Goal: Task Accomplishment & Management: Use online tool/utility

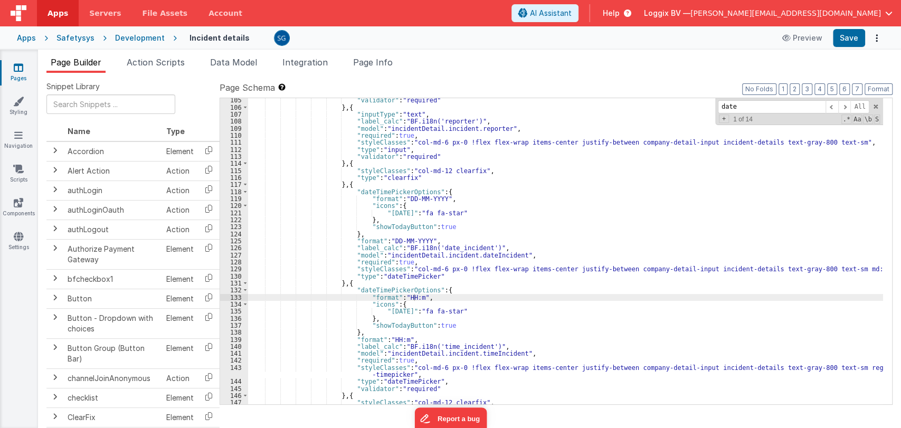
scroll to position [754, 0]
click at [24, 234] on link "Settings" at bounding box center [18, 241] width 38 height 21
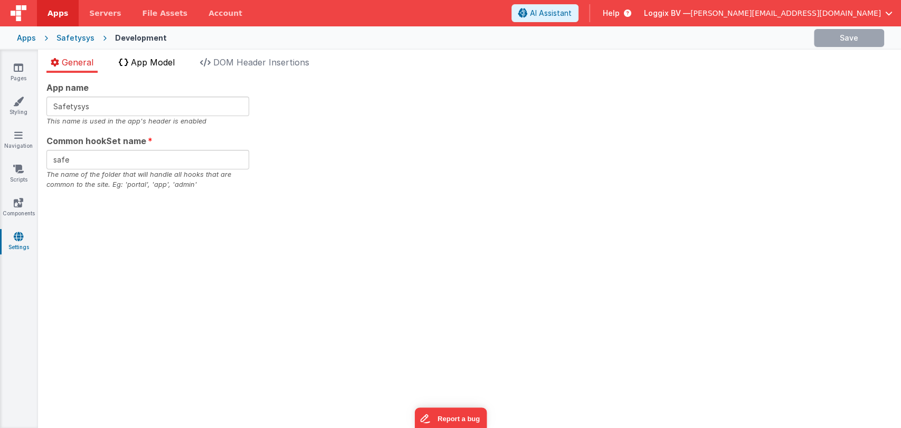
click at [148, 57] on span "App Model" at bounding box center [153, 62] width 44 height 11
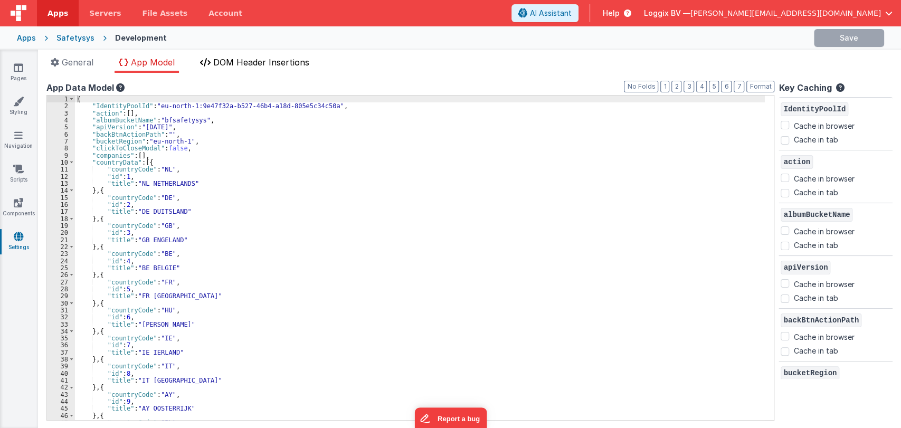
click at [228, 65] on span "DOM Header Insertions" at bounding box center [261, 62] width 96 height 11
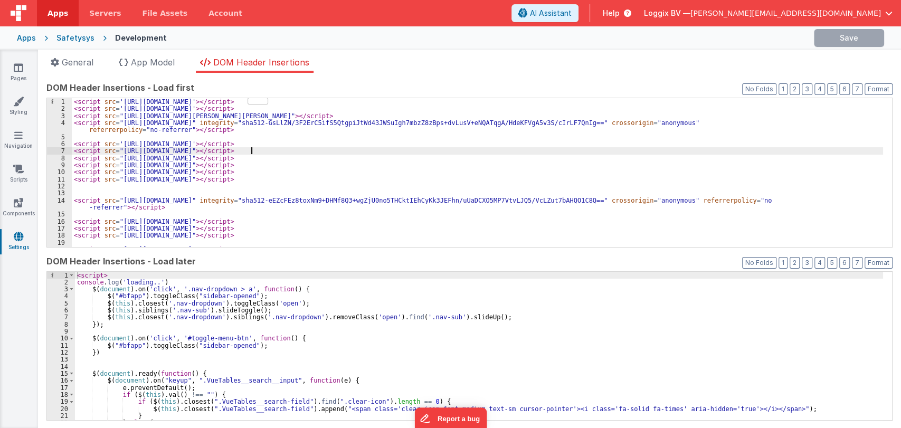
click at [287, 154] on div "< script src = '[URL][DOMAIN_NAME]' > </ script > < script src = '[URL][DOMAIN_…" at bounding box center [477, 179] width 811 height 163
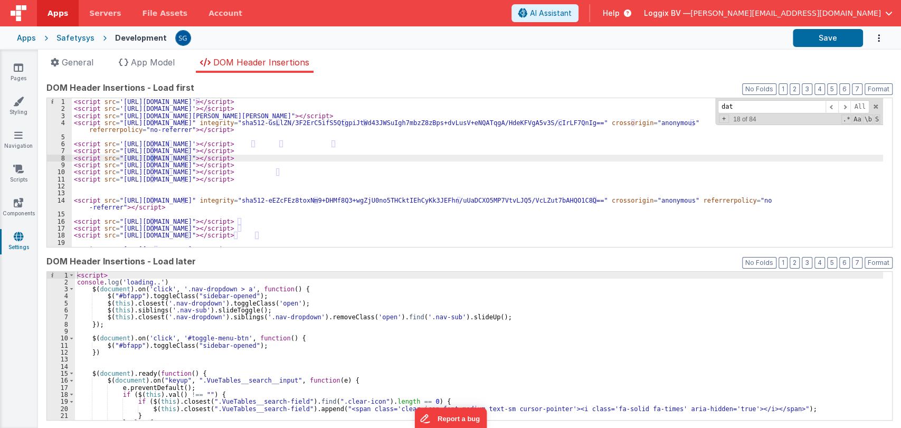
scroll to position [235, 0]
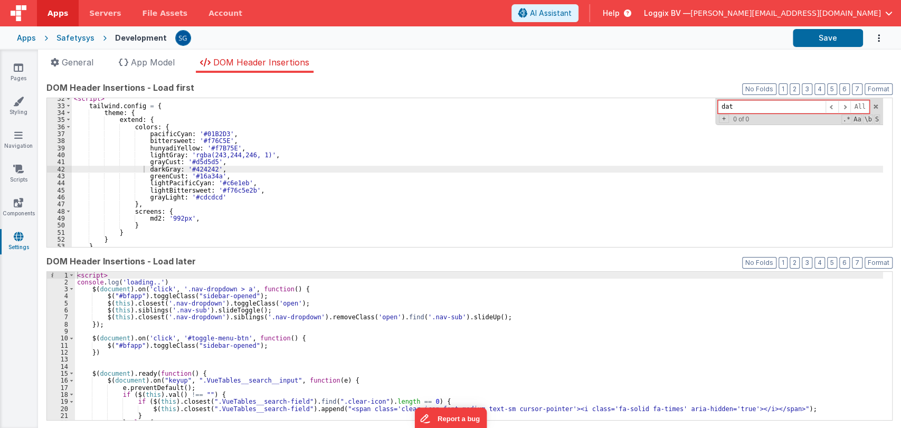
type input "date"
type input "time"
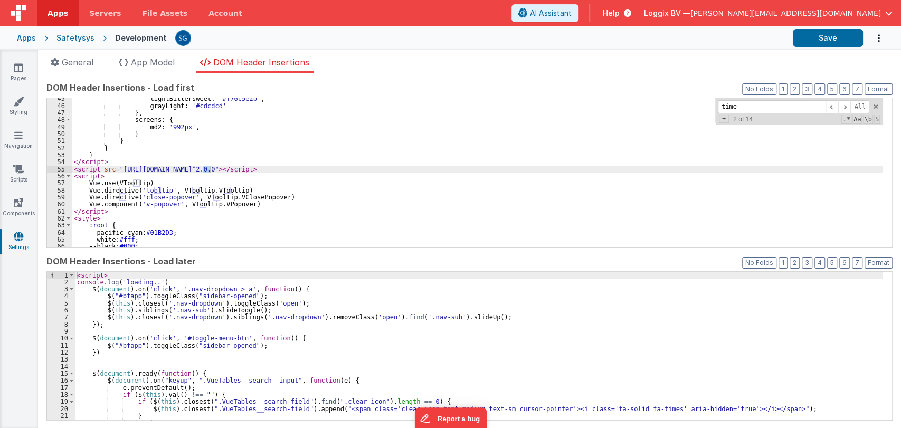
scroll to position [326, 0]
click at [872, 106] on span at bounding box center [875, 106] width 7 height 7
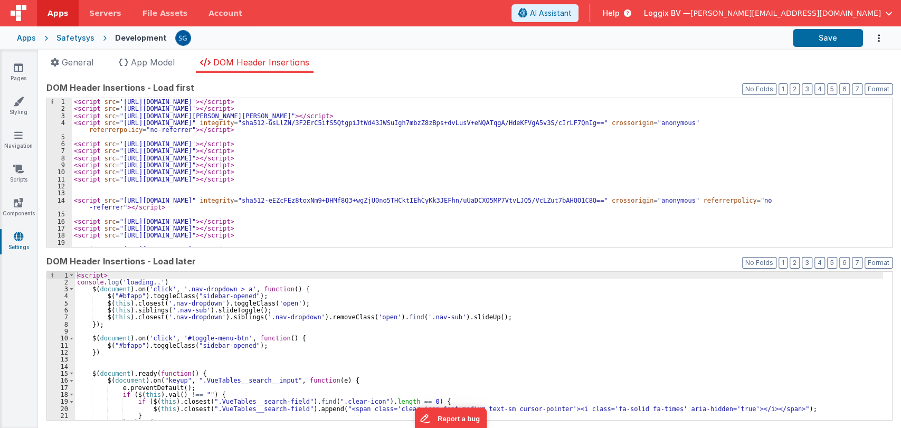
scroll to position [0, 0]
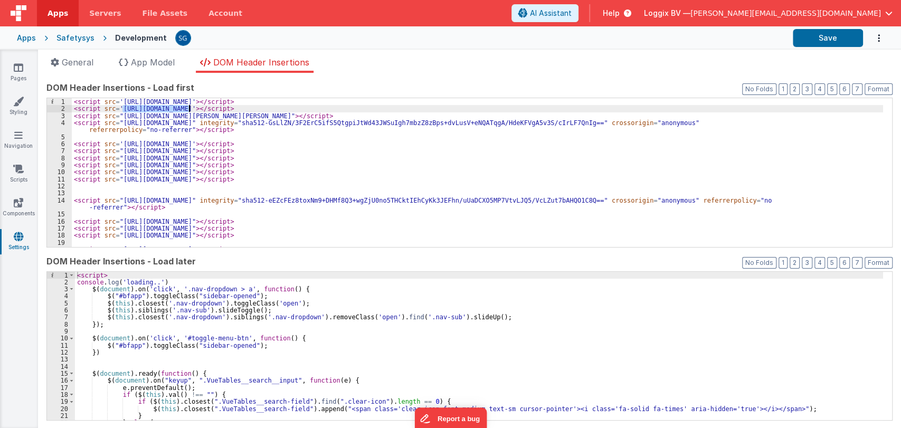
drag, startPoint x: 121, startPoint y: 108, endPoint x: 194, endPoint y: 109, distance: 72.8
click at [194, 109] on div "< script src = '[URL][DOMAIN_NAME]' > </ script > < script src = '[URL][DOMAIN_…" at bounding box center [477, 179] width 811 height 163
click at [118, 110] on div "< script src = '[URL][DOMAIN_NAME]' > </ script > < script src = '[URL][DOMAIN_…" at bounding box center [477, 179] width 811 height 163
drag, startPoint x: 118, startPoint y: 110, endPoint x: 217, endPoint y: 111, distance: 99.2
click at [217, 111] on div "< script src = '[URL][DOMAIN_NAME]' > </ script > < script src = '[URL][DOMAIN_…" at bounding box center [477, 179] width 811 height 163
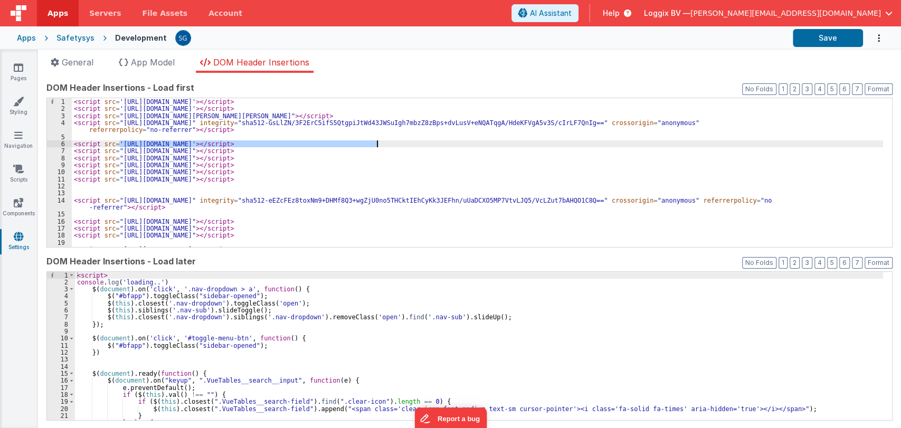
drag, startPoint x: 119, startPoint y: 141, endPoint x: 376, endPoint y: 144, distance: 256.5
click at [376, 144] on div "< script src = '[URL][DOMAIN_NAME]' > </ script > < script src = '[URL][DOMAIN_…" at bounding box center [477, 179] width 811 height 163
click at [18, 71] on icon at bounding box center [18, 67] width 9 height 11
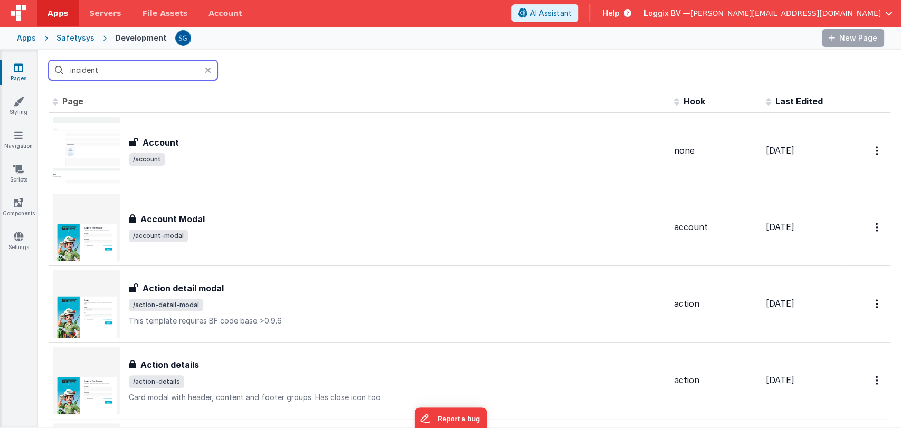
click at [148, 71] on input "incident" at bounding box center [133, 70] width 169 height 20
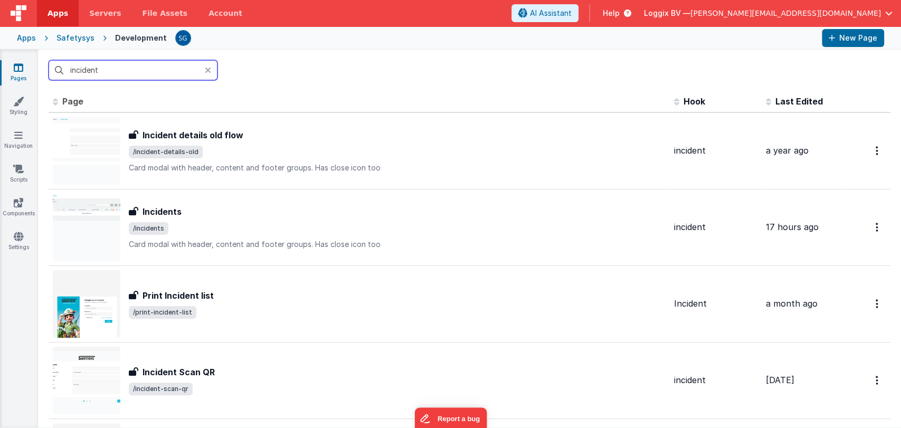
click at [148, 71] on input "incident" at bounding box center [133, 70] width 169 height 20
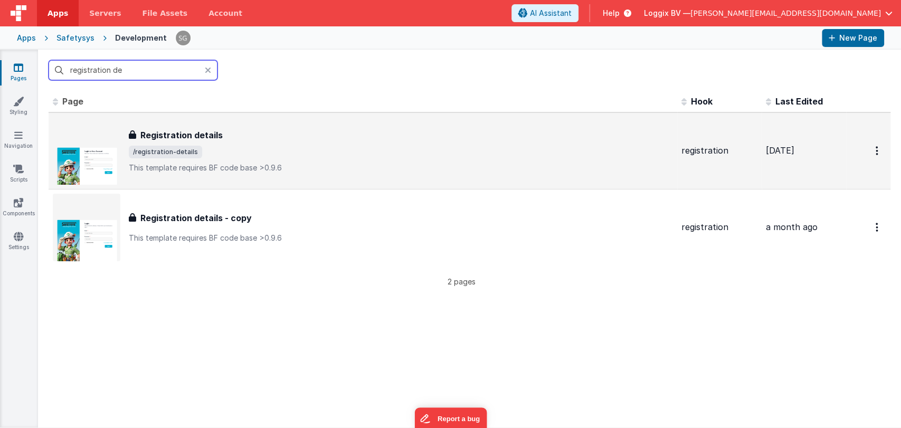
type input "registration de"
click at [250, 147] on span "/registration-details" at bounding box center [401, 152] width 544 height 13
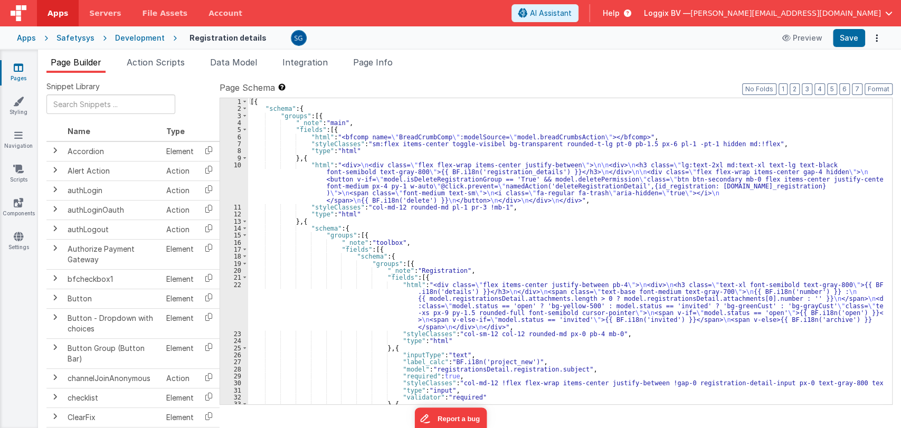
click at [466, 265] on div "[{ "schema" : { "groups" : [{ "_note" : "main" , "fields" : [{ "html" : "<bfcom…" at bounding box center [565, 258] width 635 height 320
click at [469, 273] on div "[{ "schema" : { "groups" : [{ "_note" : "main" , "fields" : [{ "html" : "<bfcom…" at bounding box center [565, 258] width 635 height 320
click at [442, 243] on div "[{ "schema" : { "groups" : [{ "_note" : "main" , "fields" : [{ "html" : "<bfcom…" at bounding box center [565, 258] width 635 height 320
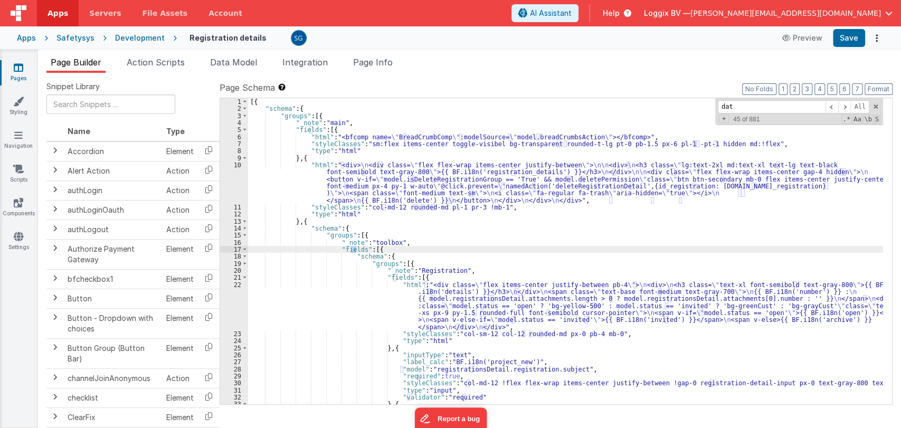
type input "date"
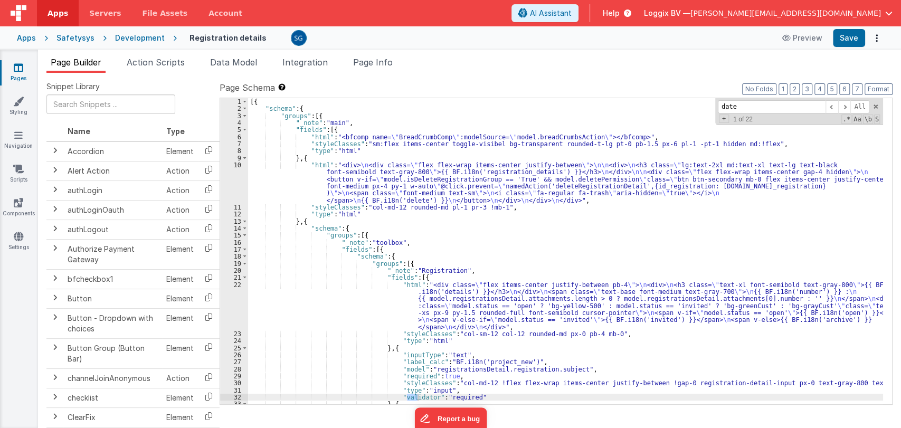
scroll to position [487, 0]
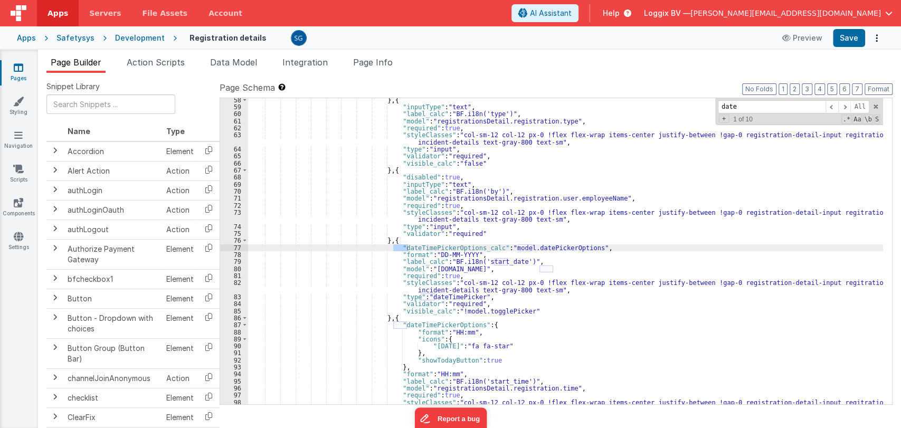
click at [774, 110] on input "date" at bounding box center [772, 106] width 108 height 13
click at [773, 110] on input "date" at bounding box center [772, 106] width 108 height 13
click at [773, 109] on input "date" at bounding box center [772, 106] width 108 height 13
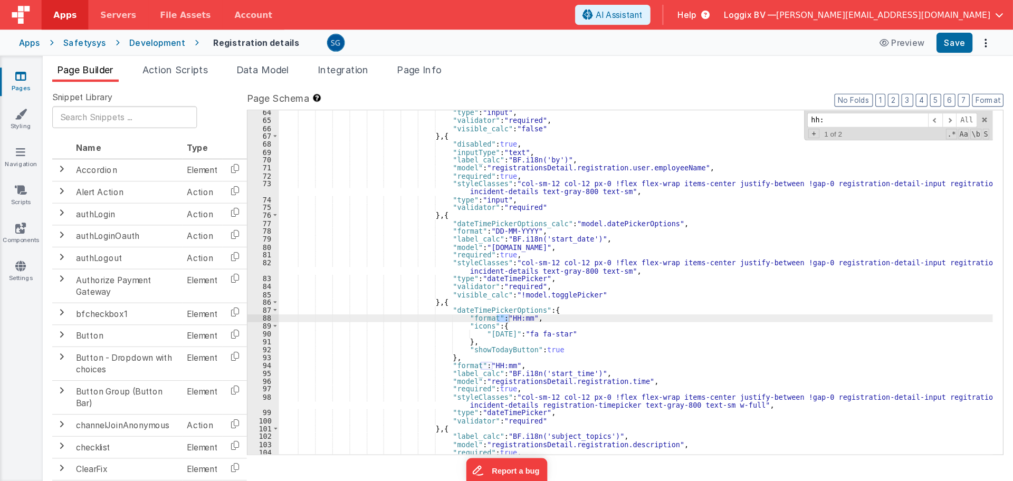
scroll to position [537, 0]
click at [463, 281] on div ""type" : "input" , "validator" : "required" , "visible_calc" : "false" } , { "d…" at bounding box center [565, 256] width 635 height 320
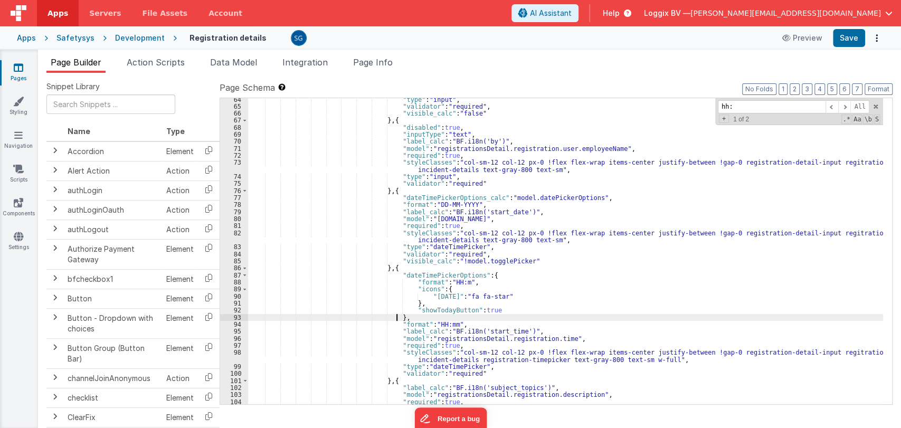
click at [446, 320] on div ""type" : "input" , "validator" : "required" , "visible_calc" : "false" } , { "d…" at bounding box center [565, 256] width 635 height 320
click at [445, 325] on div ""type" : "input" , "validator" : "required" , "visible_calc" : "false" } , { "d…" at bounding box center [565, 256] width 635 height 320
click at [792, 108] on input "hh:" at bounding box center [772, 106] width 108 height 13
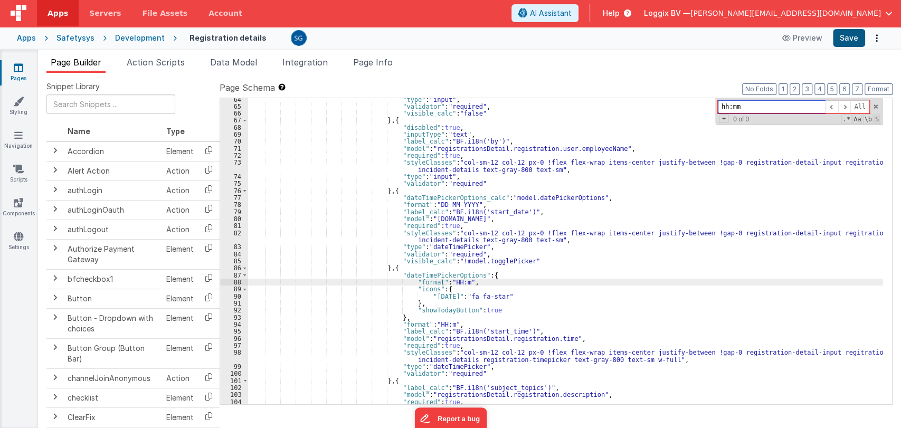
type input "hh:mm"
click at [836, 39] on button "Save" at bounding box center [849, 38] width 32 height 18
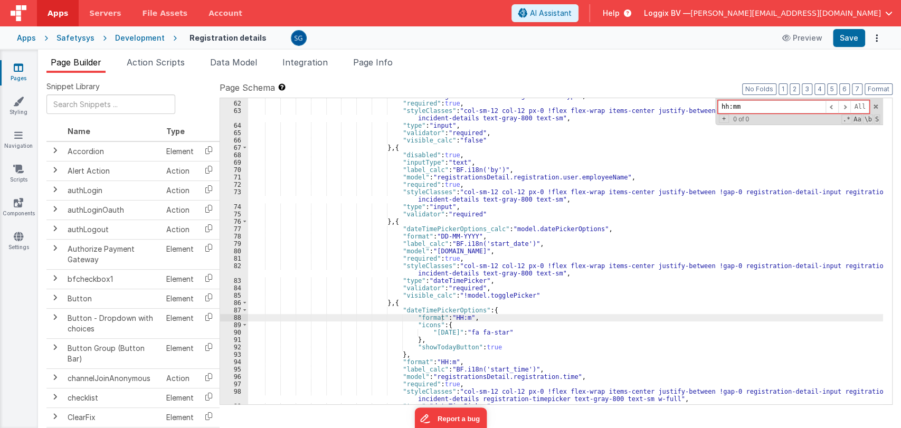
scroll to position [538, 0]
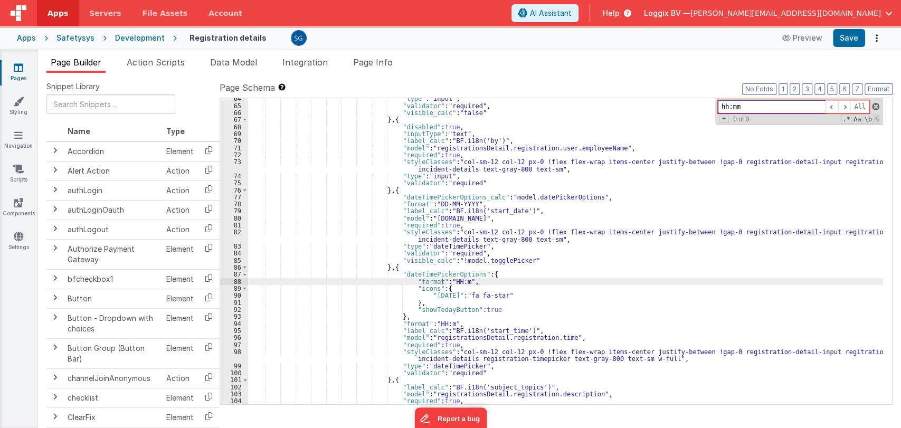
click at [876, 106] on span at bounding box center [875, 106] width 7 height 7
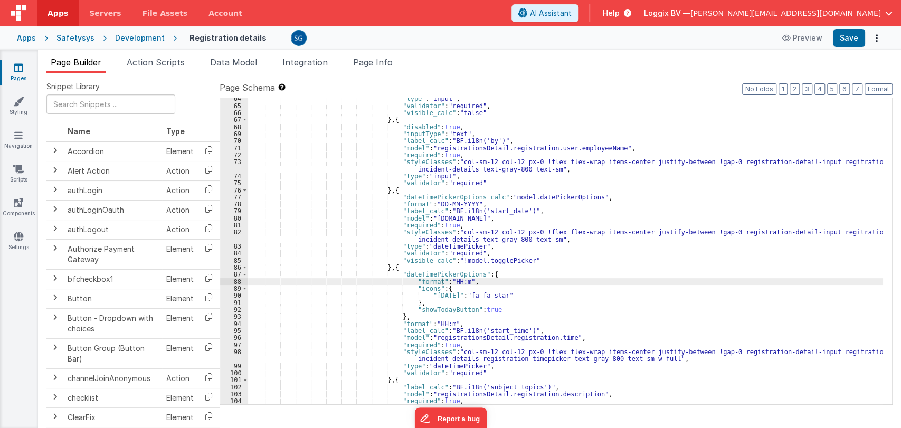
click at [23, 64] on link "Pages" at bounding box center [18, 72] width 38 height 21
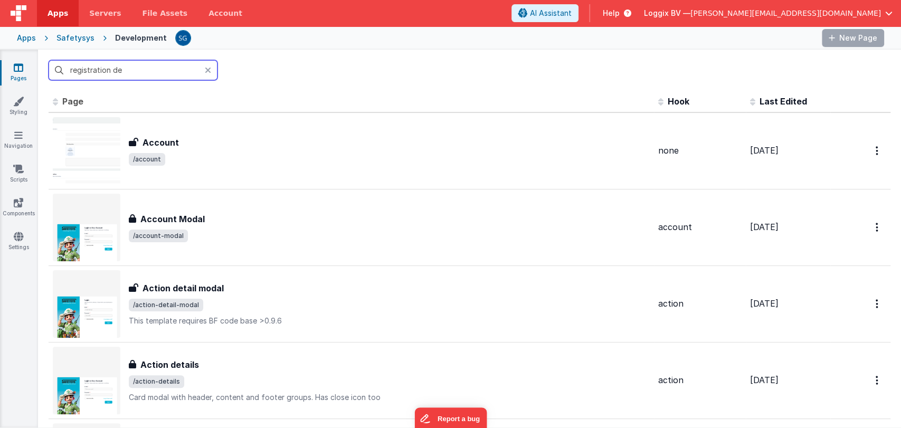
click at [151, 68] on input "registration de" at bounding box center [133, 70] width 169 height 20
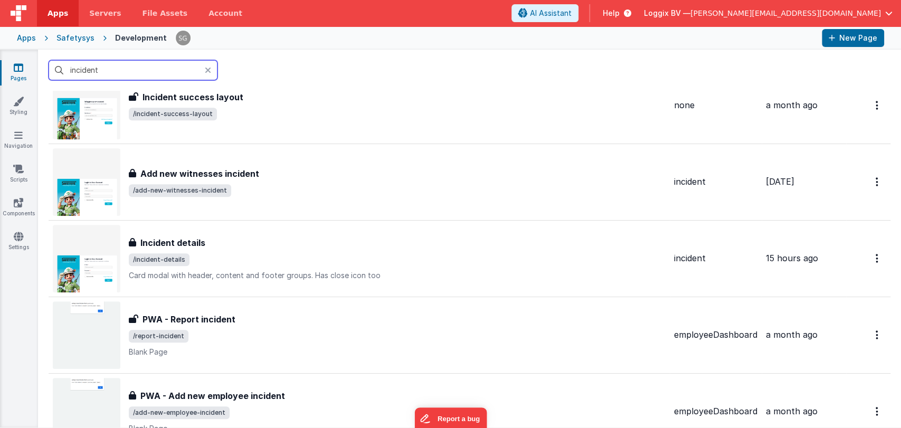
scroll to position [354, 0]
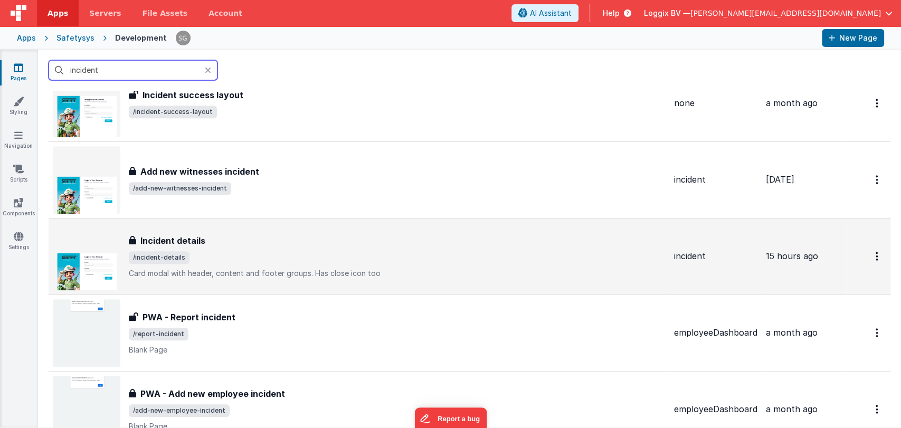
type input "incident"
click at [256, 240] on div "Incident details" at bounding box center [397, 240] width 537 height 13
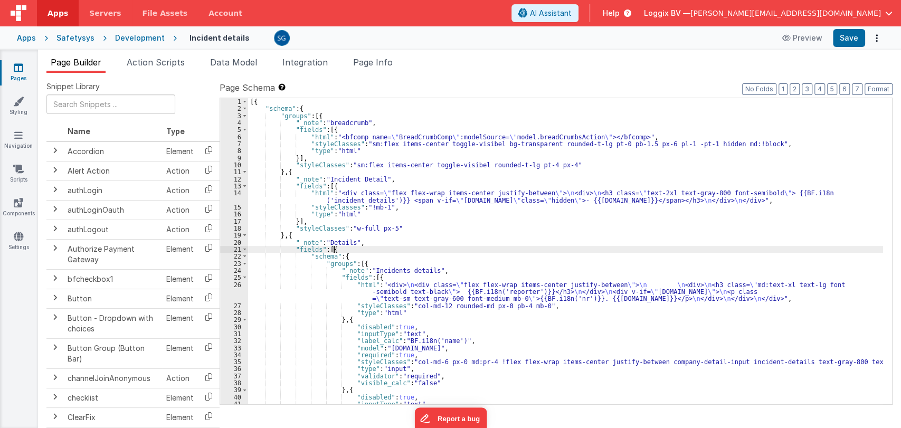
click at [445, 247] on div "[{ "schema" : { "groups" : [{ "_note" : "breadcrumb" , "fields" : [{ "html" : "…" at bounding box center [565, 258] width 635 height 320
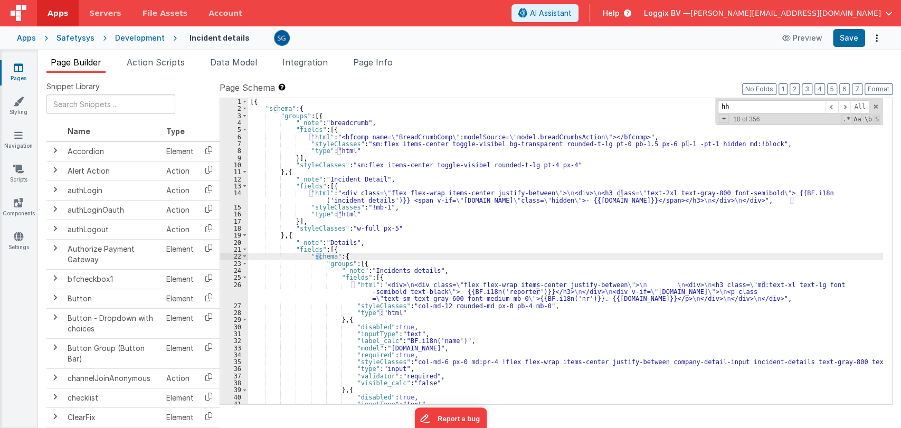
scroll to position [804, 0]
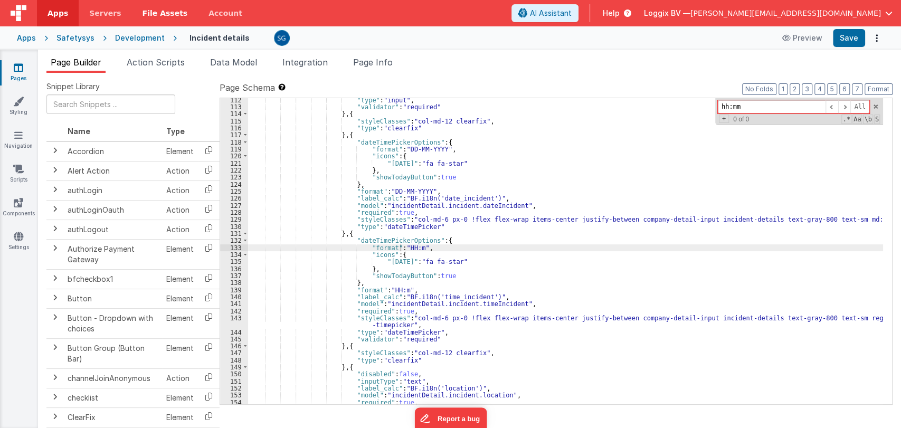
type input "hh:mm"
click at [18, 77] on link "Pages" at bounding box center [18, 72] width 38 height 21
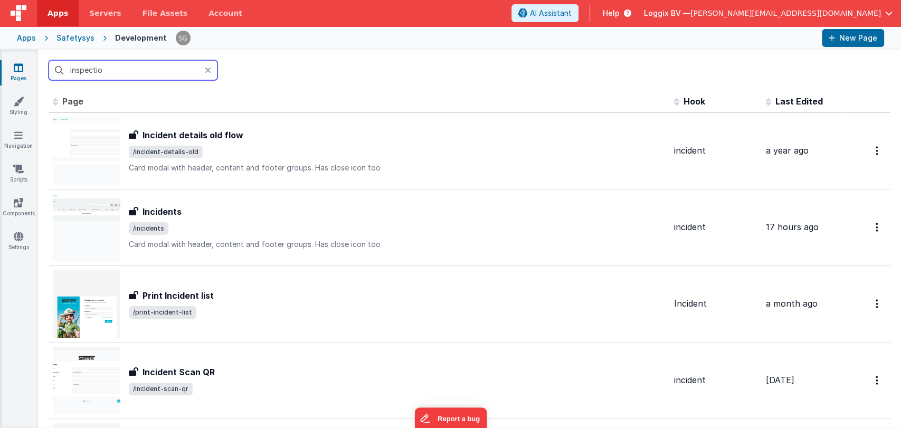
type input "inspection"
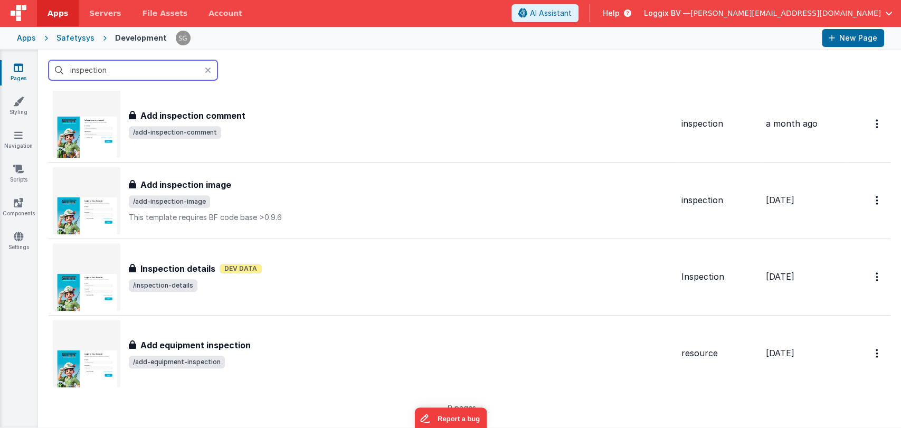
scroll to position [411, 0]
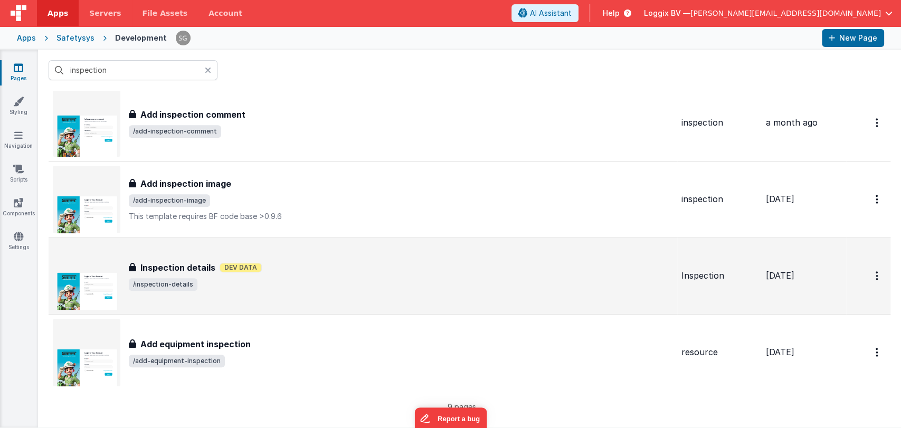
click at [224, 269] on span "Dev Data" at bounding box center [241, 267] width 42 height 9
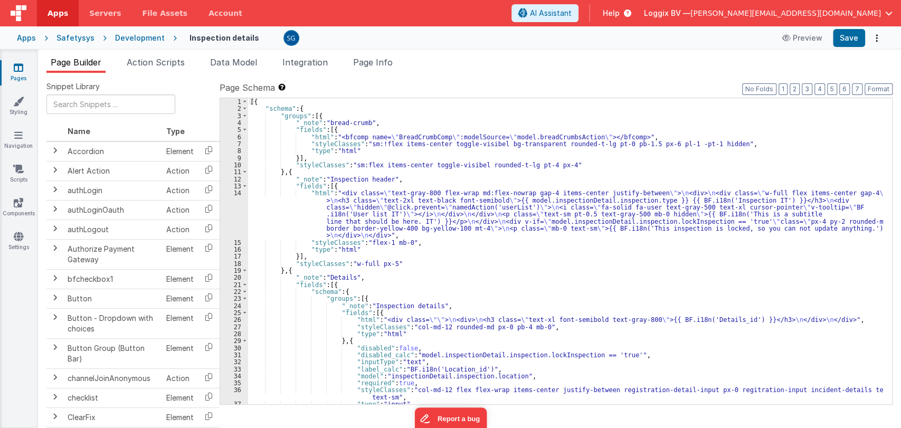
click at [394, 263] on div "[{ "schema" : { "groups" : [{ "_note" : "bread-crumb" , "fields" : [{ "html" : …" at bounding box center [565, 258] width 635 height 320
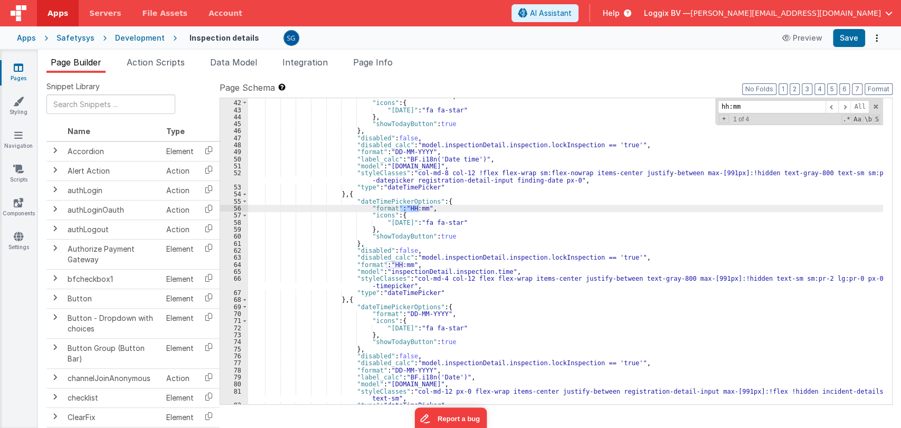
scroll to position [337, 0]
type input "hh:mm"
click at [417, 208] on div ""format" : "DD-MM-YYYY" , "icons" : { "[DATE]" : "fa fa-star" } , "showTodayBut…" at bounding box center [565, 251] width 635 height 306
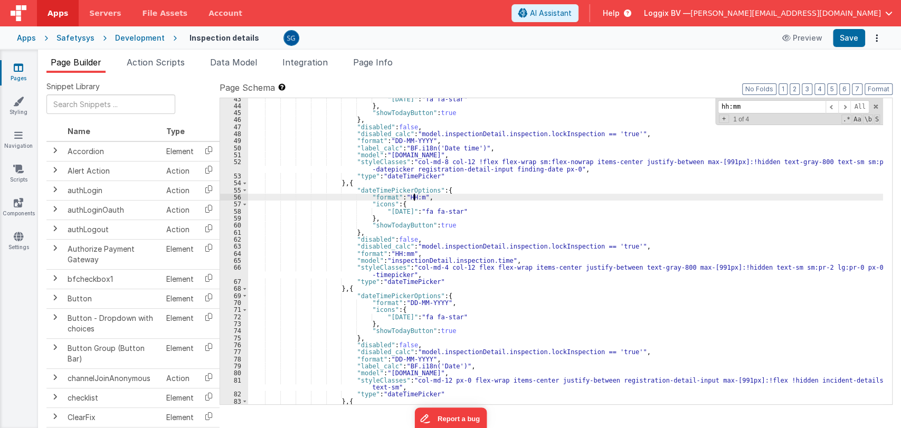
scroll to position [350, 0]
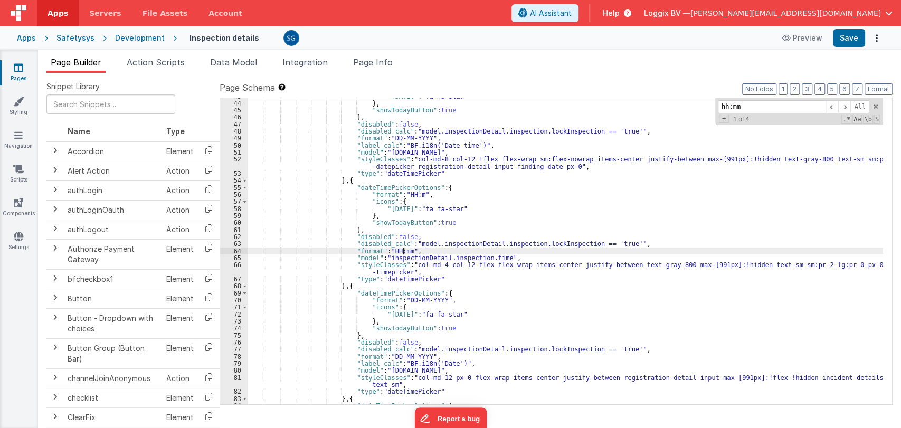
click at [402, 251] on div ""[DATE]" : "fa fa-star" } , "showTodayButton" : true } , "disabled" : false , "…" at bounding box center [565, 253] width 635 height 320
click at [832, 104] on span at bounding box center [831, 106] width 13 height 13
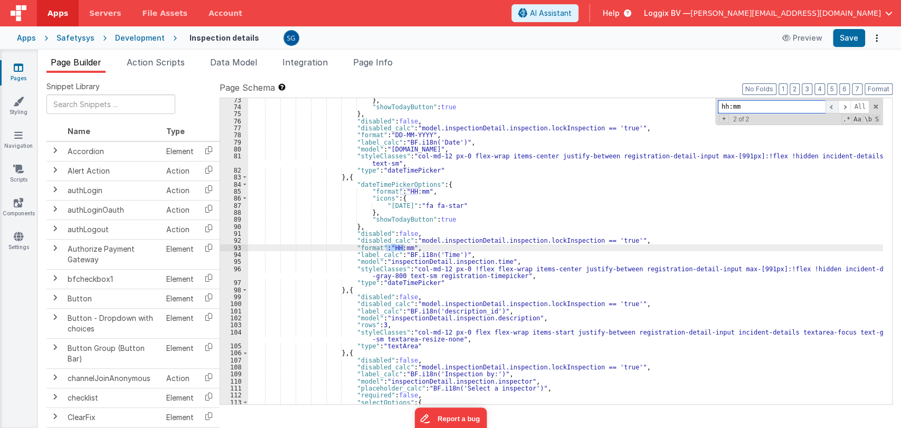
scroll to position [572, 0]
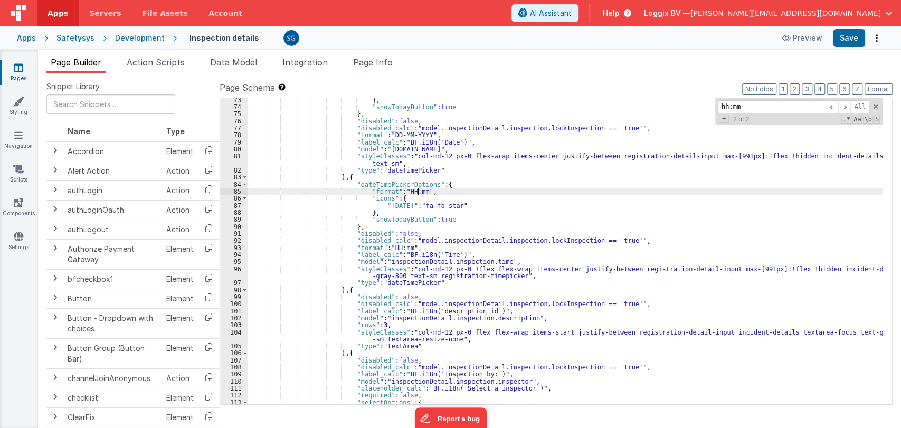
click at [417, 189] on div "} , "showTodayButton" : true } , "disabled" : false , "disabled_calc" : "model.…" at bounding box center [565, 257] width 635 height 320
click at [402, 249] on div "} , "showTodayButton" : true } , "disabled" : false , "disabled_calc" : "model.…" at bounding box center [565, 257] width 635 height 320
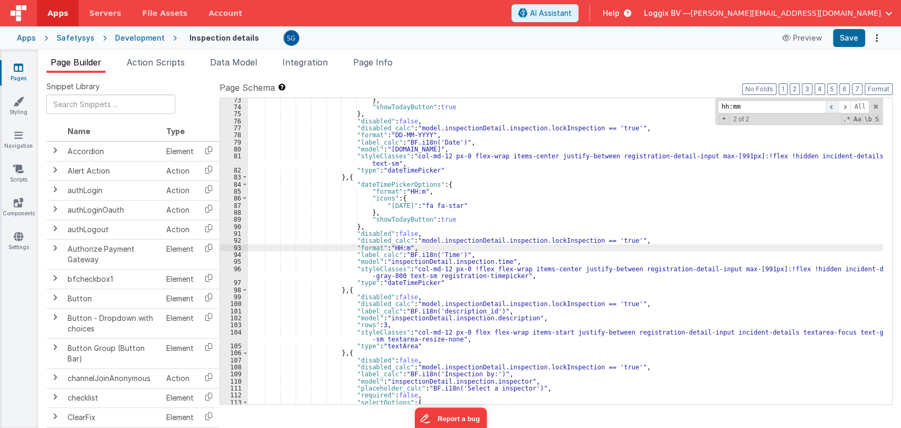
click at [832, 107] on span at bounding box center [831, 106] width 13 height 13
click at [854, 42] on button "Save" at bounding box center [849, 38] width 32 height 18
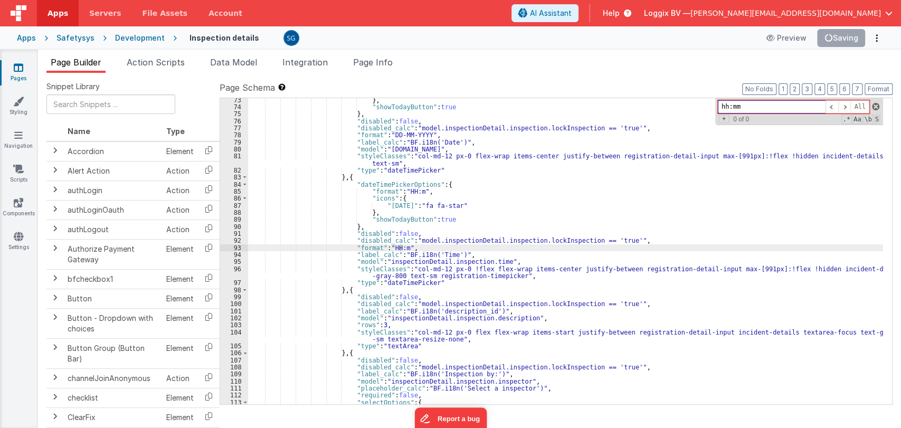
click at [875, 108] on span at bounding box center [875, 106] width 7 height 7
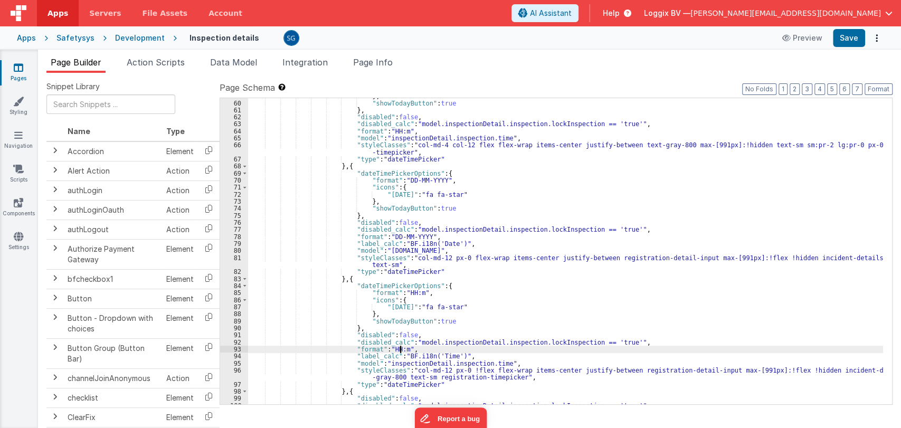
scroll to position [448, 0]
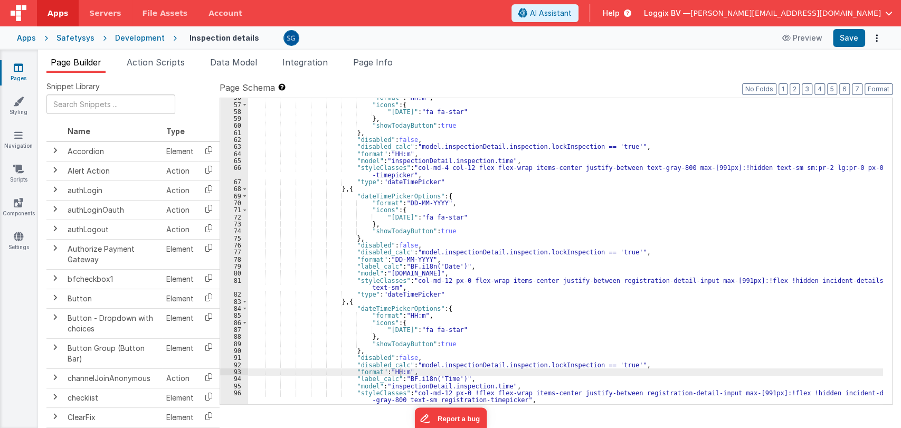
click at [21, 68] on icon at bounding box center [18, 67] width 9 height 11
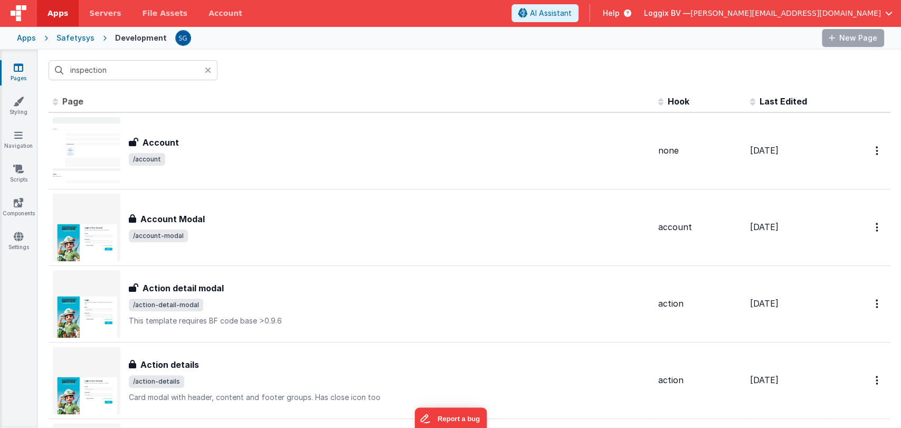
click at [122, 71] on input "inspection" at bounding box center [133, 70] width 169 height 20
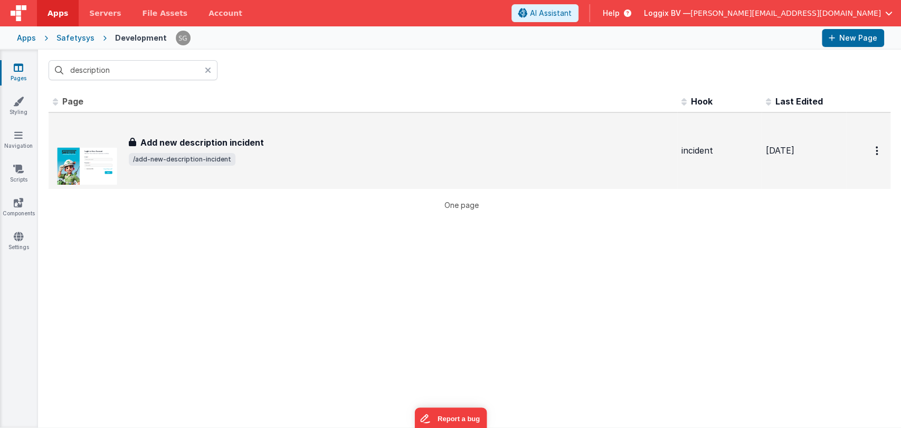
type input "description"
click at [221, 148] on h3 "Add new description incident" at bounding box center [201, 142] width 123 height 13
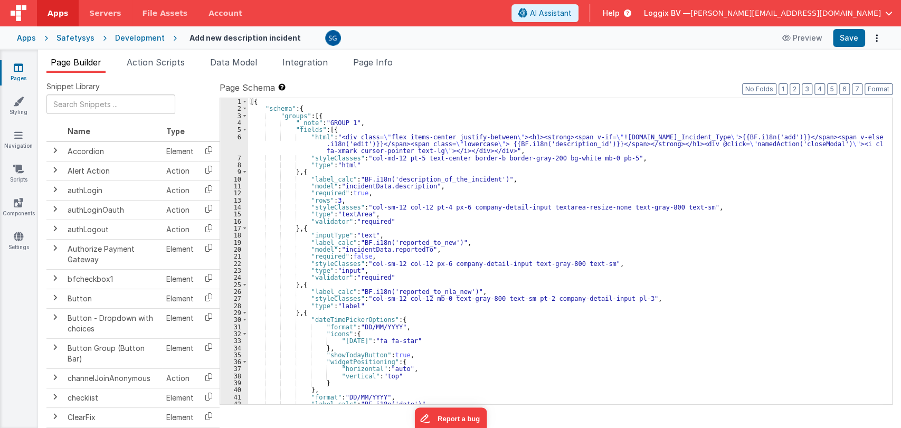
click at [514, 232] on div "[{ "schema" : { "groups" : [{ "_note" : "GROUP 1" , "fields" : [{ "html" : "<di…" at bounding box center [565, 258] width 635 height 320
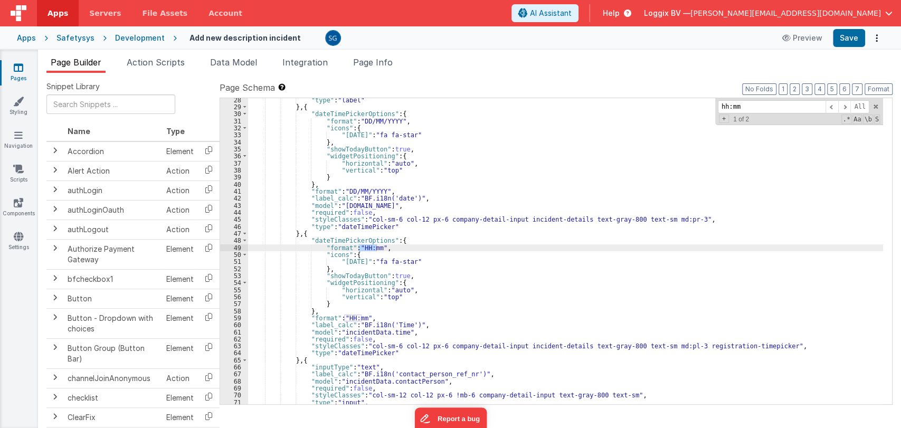
type input "hh:mm"
click at [376, 245] on div ""type" : "label" } , { "dateTimePickerOptions" : { "format" : "DD/MM/YYYY" , "i…" at bounding box center [565, 251] width 635 height 306
click at [845, 108] on span at bounding box center [844, 106] width 13 height 13
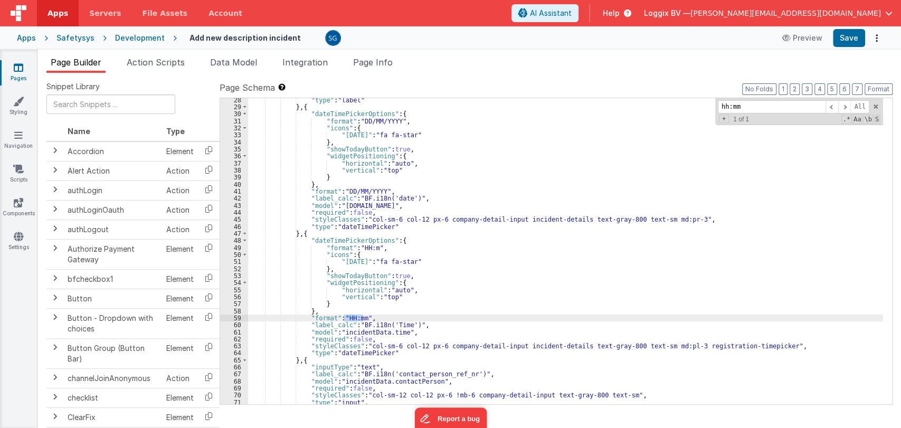
click at [363, 320] on div ""type" : "label" } , { "dateTimePickerOptions" : { "format" : "DD/MM/YYYY" , "i…" at bounding box center [565, 257] width 635 height 320
click at [365, 318] on div ""type" : "label" } , { "dateTimePickerOptions" : { "format" : "DD/MM/YYYY" , "i…" at bounding box center [565, 251] width 635 height 306
click at [849, 39] on button "Save" at bounding box center [849, 38] width 32 height 18
click at [20, 69] on icon at bounding box center [18, 67] width 9 height 11
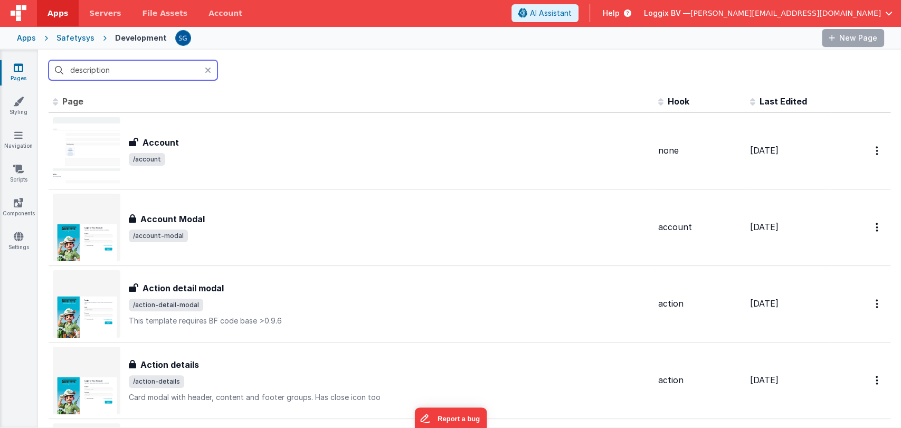
click at [103, 65] on input "description" at bounding box center [133, 70] width 169 height 20
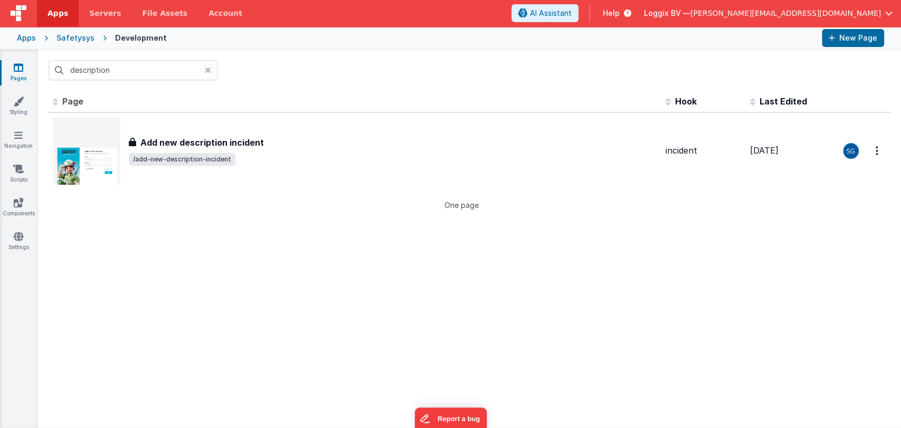
click at [207, 68] on icon at bounding box center [208, 70] width 6 height 8
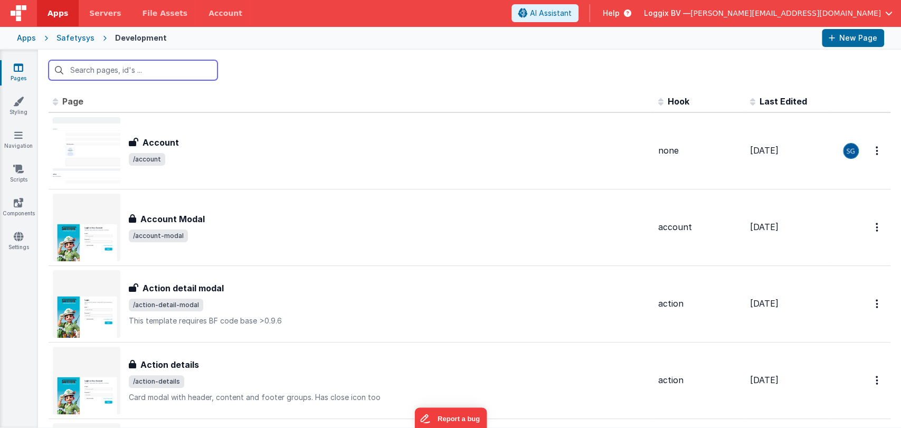
click at [197, 69] on input "text" at bounding box center [133, 70] width 169 height 20
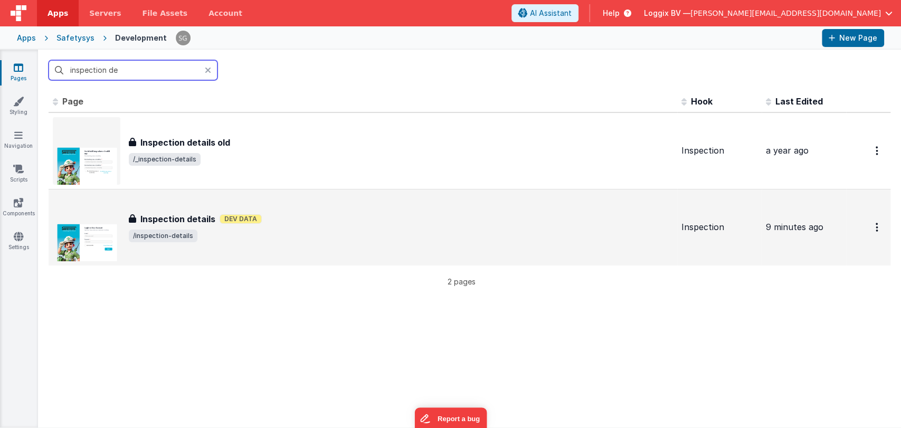
type input "inspection de"
click at [273, 229] on div "Inspection details Inspection details Dev Data /inspection-details" at bounding box center [401, 228] width 544 height 30
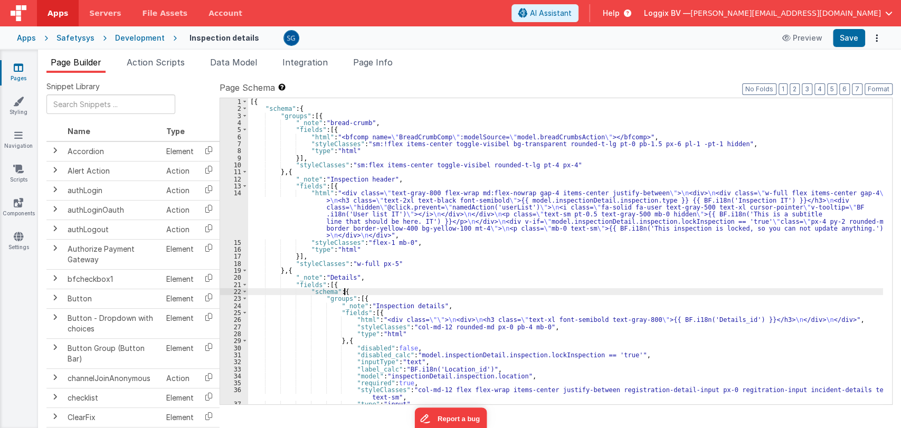
click at [539, 293] on div "[{ "schema" : { "groups" : [{ "_note" : "bread-crumb" , "fields" : [{ "html" : …" at bounding box center [565, 258] width 635 height 320
click at [554, 284] on div "[{ "schema" : { "groups" : [{ "_note" : "bread-crumb" , "fields" : [{ "html" : …" at bounding box center [565, 258] width 635 height 320
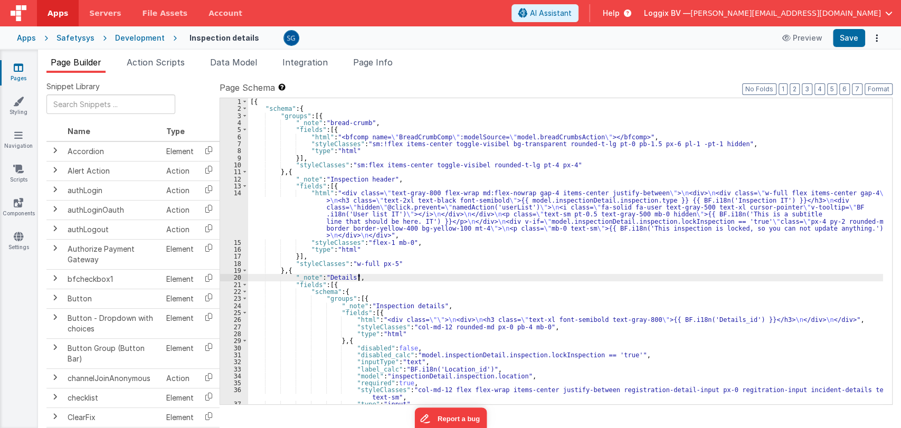
click at [541, 274] on div "[{ "schema" : { "groups" : [{ "_note" : "bread-crumb" , "fields" : [{ "html" : …" at bounding box center [565, 258] width 635 height 320
click at [483, 265] on div "[{ "schema" : { "groups" : [{ "_note" : "bread-crumb" , "fields" : [{ "html" : …" at bounding box center [565, 258] width 635 height 320
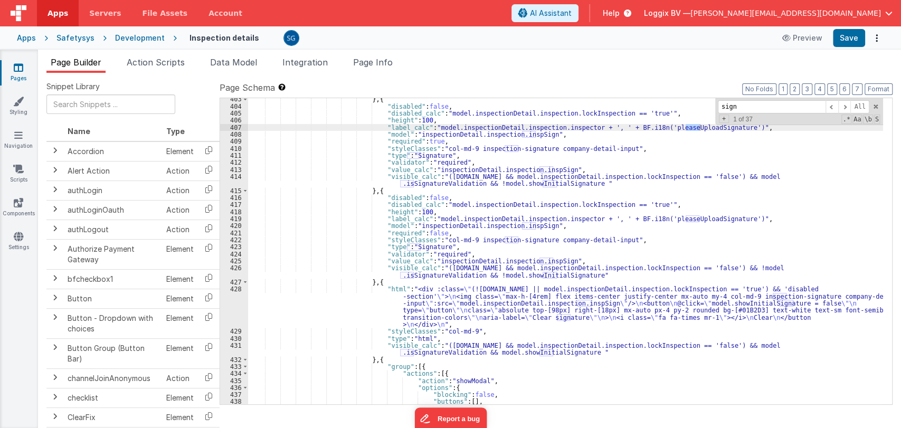
scroll to position [3817, 0]
type input "sign"
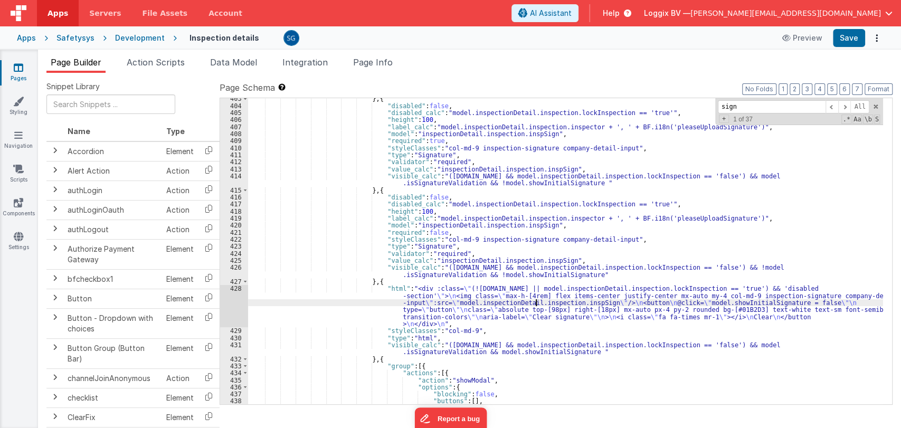
click at [537, 302] on div "} , { "disabled" : false , "disabled_calc" : "model.inspectionDetail.inspection…" at bounding box center [565, 262] width 635 height 334
click at [236, 291] on div "428" at bounding box center [234, 306] width 28 height 42
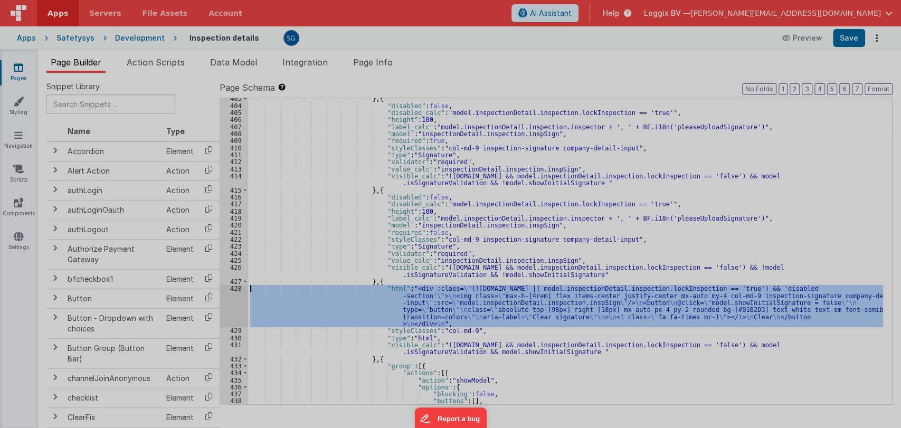
click at [236, 290] on div at bounding box center [450, 214] width 901 height 428
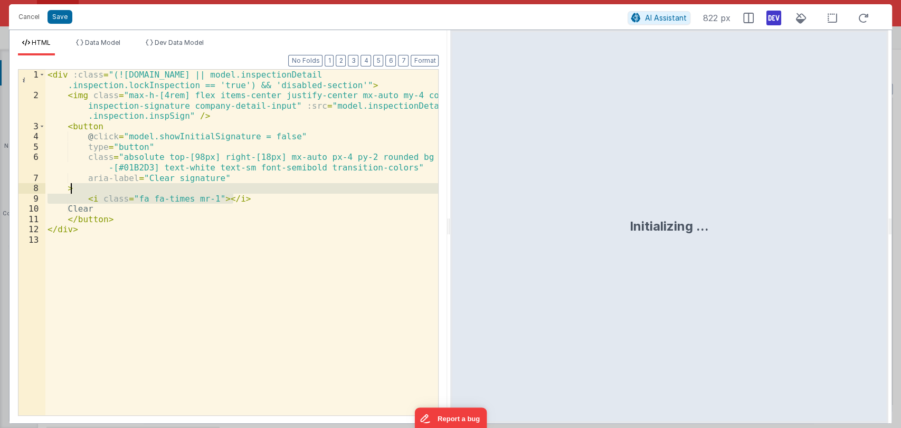
drag, startPoint x: 254, startPoint y: 201, endPoint x: 251, endPoint y: 189, distance: 12.5
click at [251, 189] on div "< div :class = "(![DOMAIN_NAME] || model.inspectionDetail .inspection.lockInspe…" at bounding box center [241, 258] width 393 height 377
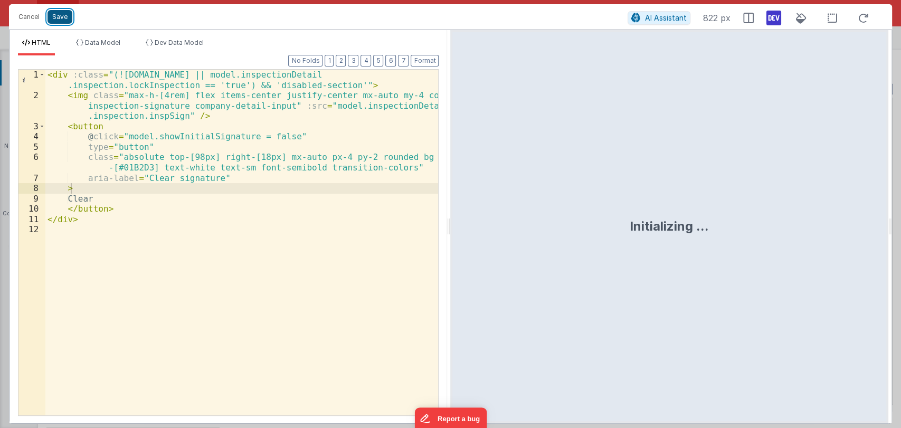
click at [61, 17] on button "Save" at bounding box center [59, 17] width 25 height 14
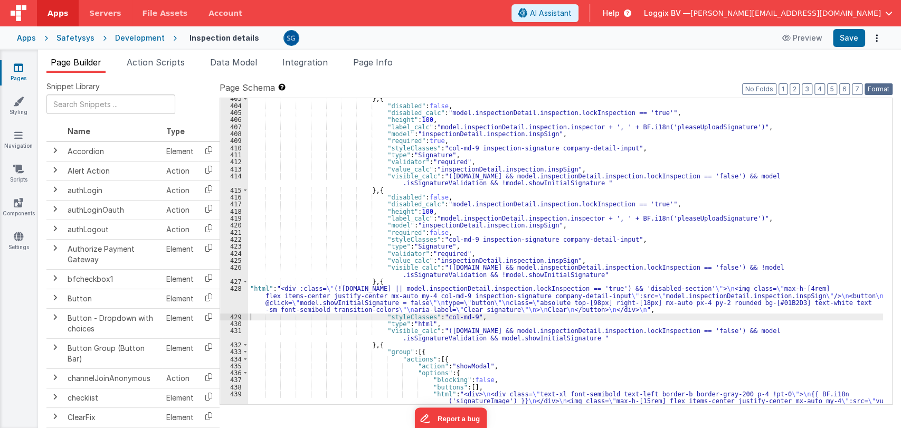
click at [872, 93] on button "Format" at bounding box center [878, 89] width 28 height 12
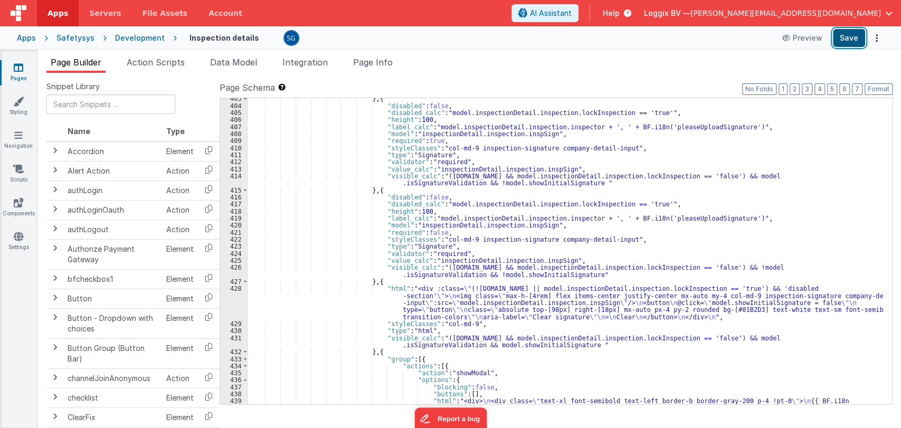
click at [853, 46] on button "Save" at bounding box center [849, 38] width 32 height 18
click at [17, 69] on icon at bounding box center [18, 67] width 9 height 11
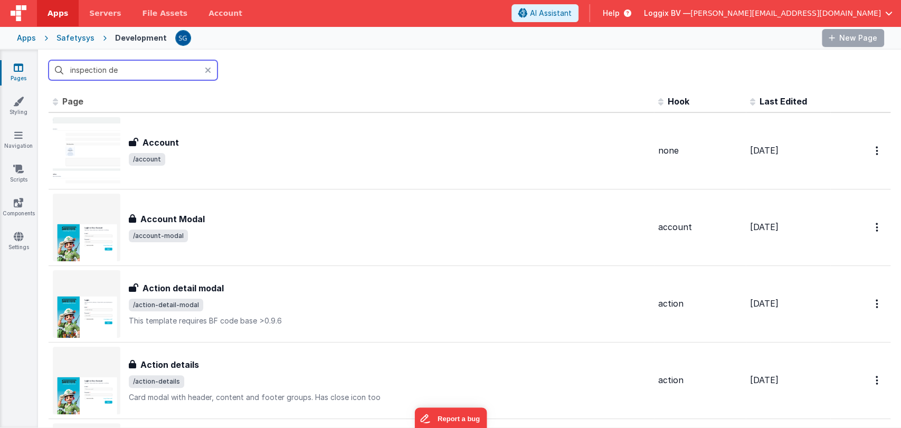
click at [134, 68] on input "inspection de" at bounding box center [133, 70] width 169 height 20
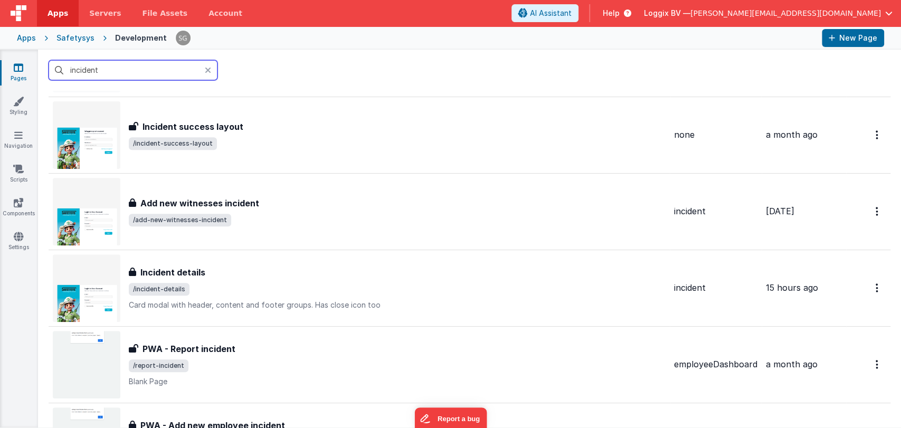
scroll to position [323, 0]
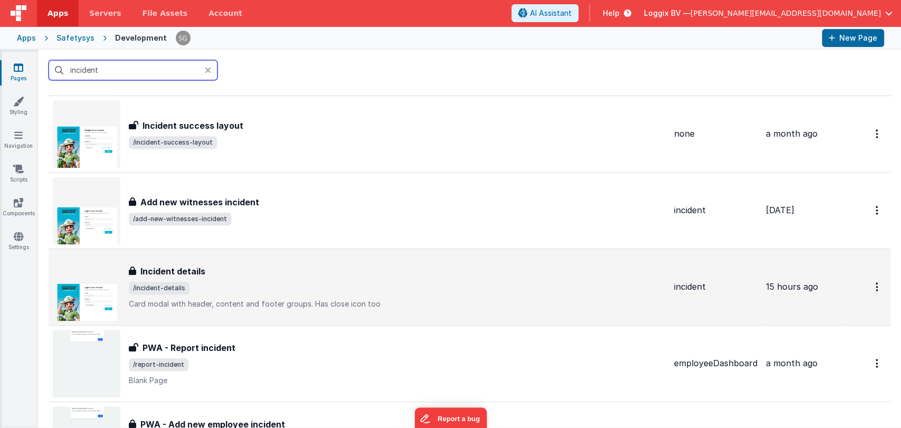
type input "incident"
click at [224, 268] on div "Incident details" at bounding box center [397, 271] width 537 height 13
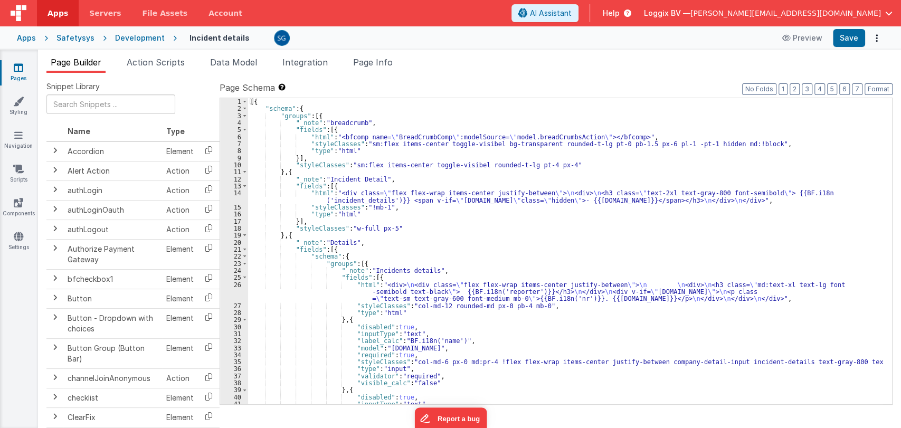
click at [444, 268] on div "[{ "schema" : { "groups" : [{ "_note" : "breadcrumb" , "fields" : [{ "html" : "…" at bounding box center [565, 258] width 635 height 320
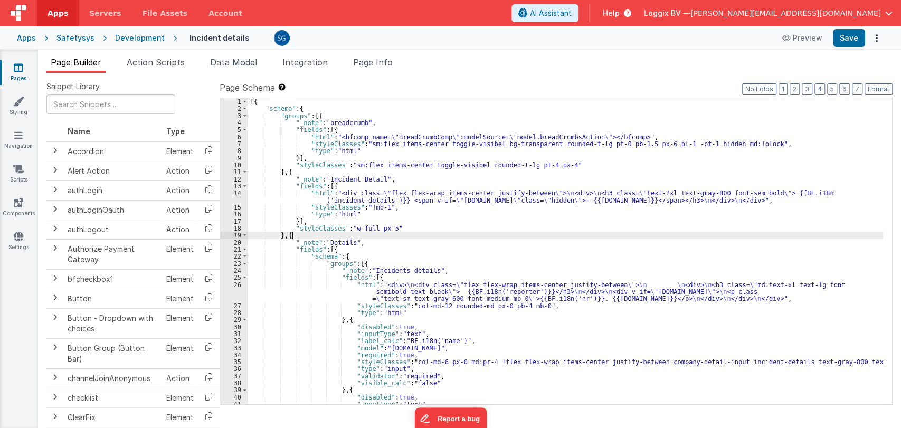
click at [385, 238] on div "[{ "schema" : { "groups" : [{ "_note" : "breadcrumb" , "fields" : [{ "html" : "…" at bounding box center [565, 258] width 635 height 320
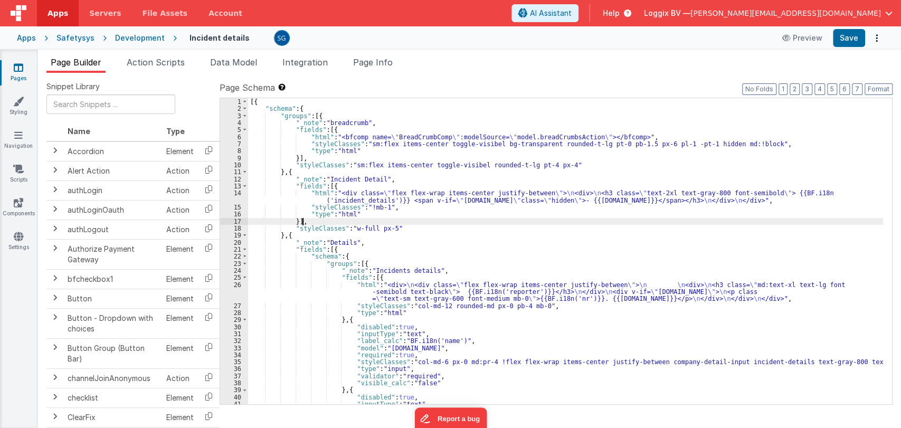
click at [401, 222] on div "[{ "schema" : { "groups" : [{ "_note" : "breadcrumb" , "fields" : [{ "html" : "…" at bounding box center [565, 258] width 635 height 320
click at [397, 227] on div "[{ "schema" : { "groups" : [{ "_note" : "breadcrumb" , "fields" : [{ "html" : "…" at bounding box center [565, 258] width 635 height 320
click at [377, 242] on div "[{ "schema" : { "groups" : [{ "_note" : "breadcrumb" , "fields" : [{ "html" : "…" at bounding box center [565, 258] width 635 height 320
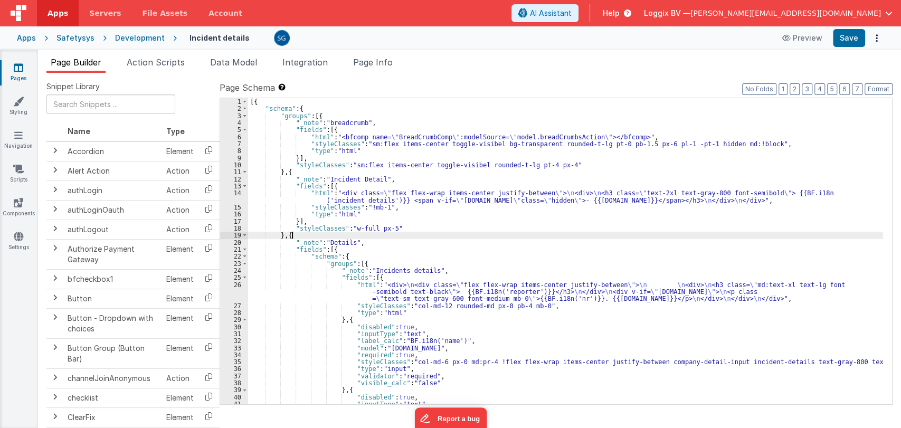
click at [401, 232] on div "[{ "schema" : { "groups" : [{ "_note" : "breadcrumb" , "fields" : [{ "html" : "…" at bounding box center [565, 258] width 635 height 320
click at [408, 225] on div "[{ "schema" : { "groups" : [{ "_note" : "breadcrumb" , "fields" : [{ "html" : "…" at bounding box center [565, 258] width 635 height 320
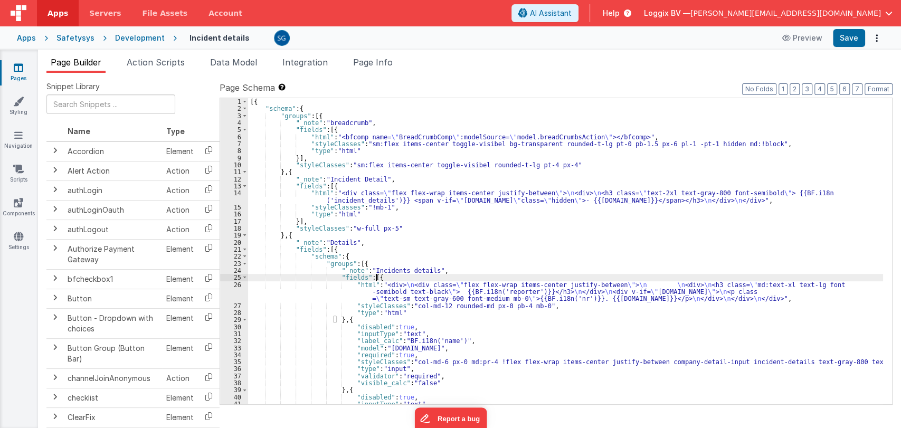
click at [471, 275] on div "[{ "schema" : { "groups" : [{ "_note" : "breadcrumb" , "fields" : [{ "html" : "…" at bounding box center [565, 258] width 635 height 320
click at [467, 270] on div "[{ "schema" : { "groups" : [{ "_note" : "breadcrumb" , "fields" : [{ "html" : "…" at bounding box center [565, 258] width 635 height 320
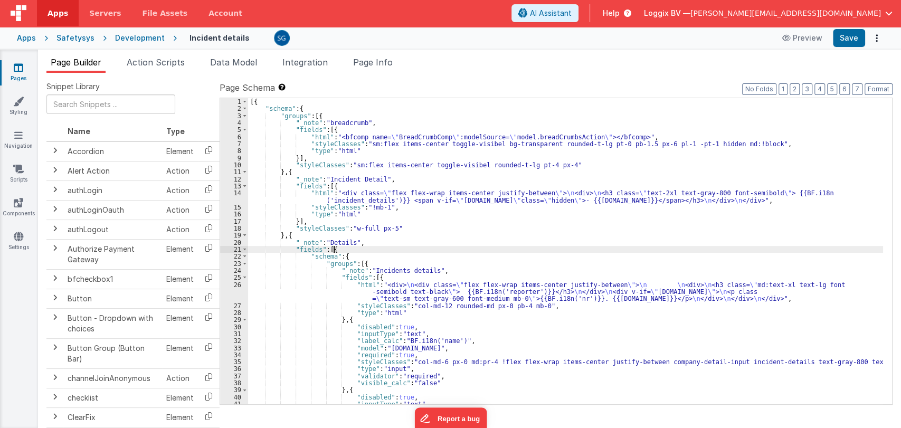
click at [553, 248] on div "[{ "schema" : { "groups" : [{ "_note" : "breadcrumb" , "fields" : [{ "html" : "…" at bounding box center [565, 258] width 635 height 320
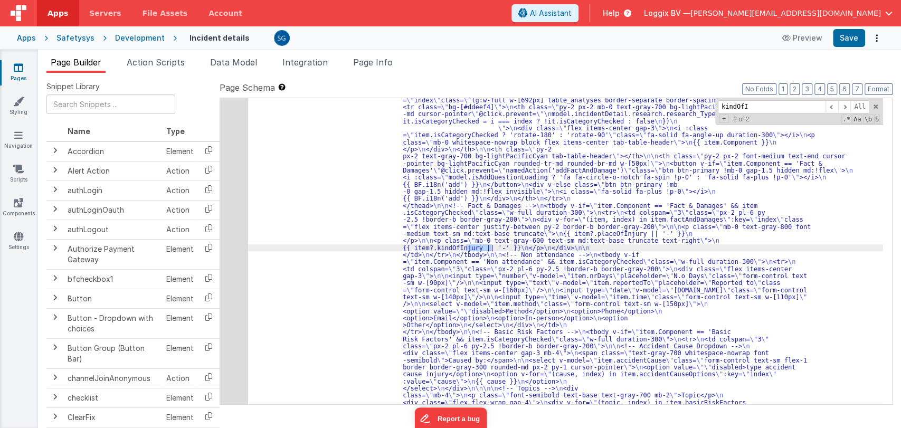
scroll to position [4484, 0]
click at [833, 107] on span at bounding box center [831, 106] width 13 height 13
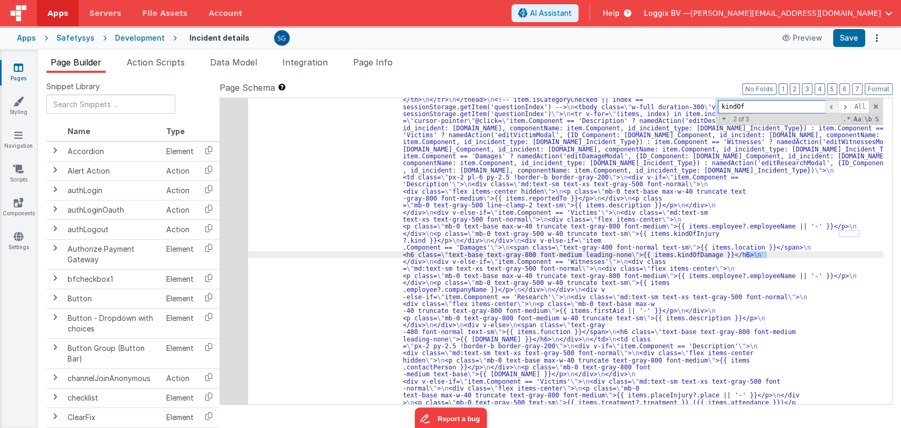
scroll to position [3041, 0]
click at [833, 107] on span at bounding box center [831, 106] width 13 height 13
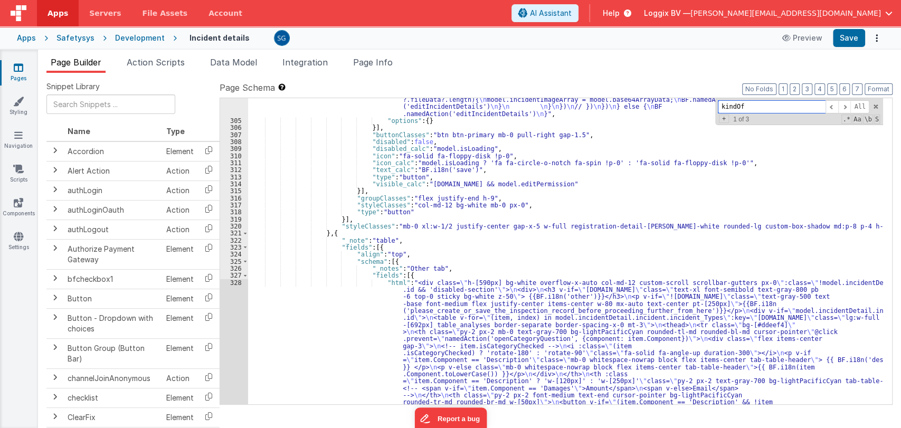
scroll to position [2542, 0]
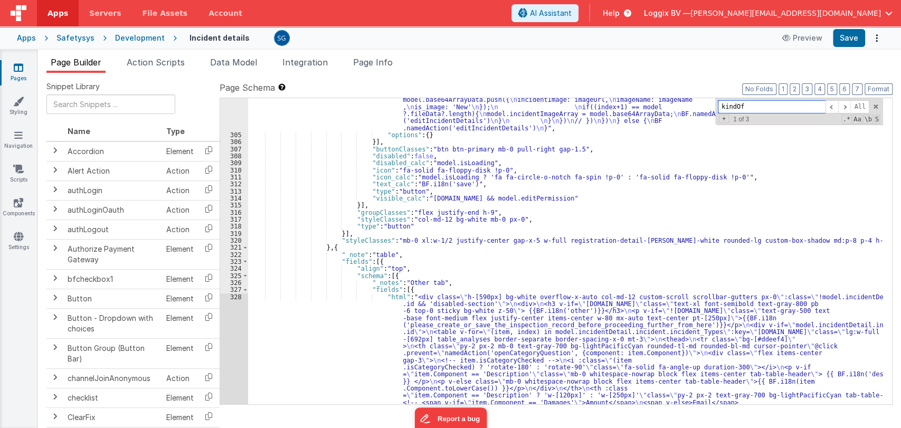
click at [746, 108] on input "kindOf" at bounding box center [772, 106] width 108 height 13
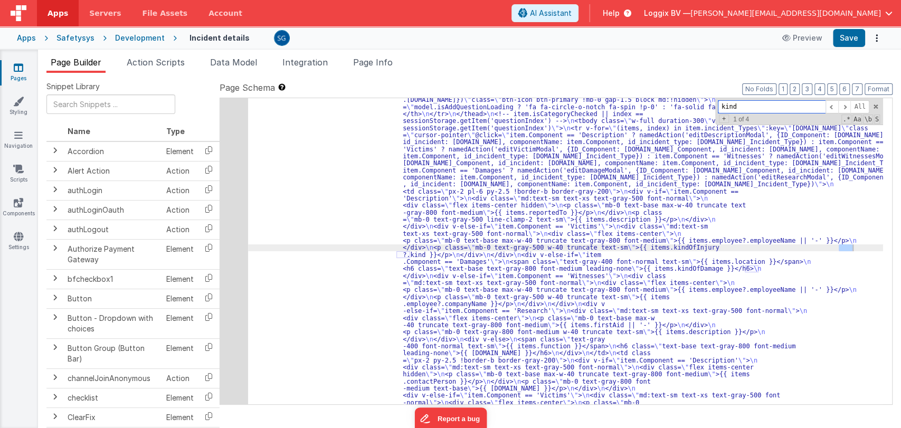
scroll to position [3027, 0]
click at [846, 104] on span at bounding box center [844, 106] width 13 height 13
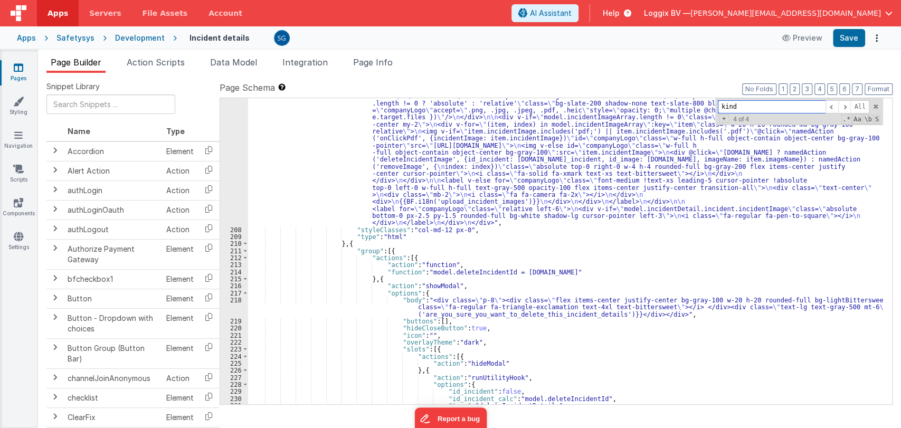
scroll to position [1567, 0]
type input "kind_"
click at [739, 242] on div ""html" : "<div class= \" col-md-7 px-0 hidden \" > \n <div class= \" form-group…" at bounding box center [565, 284] width 635 height 510
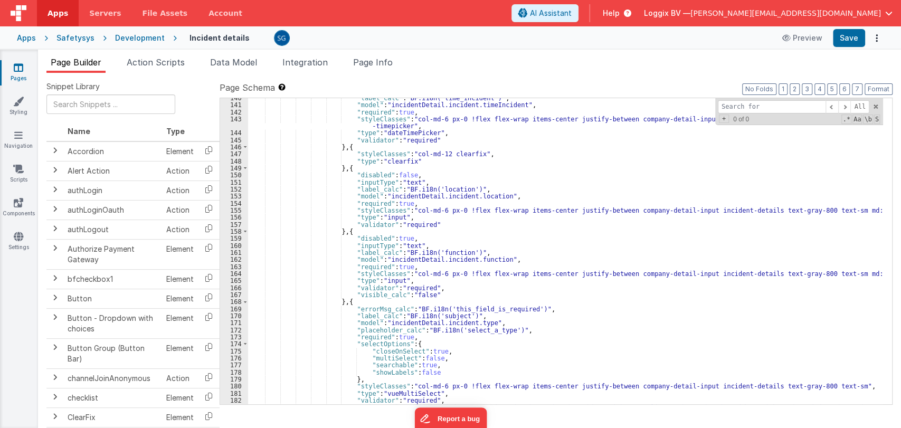
scroll to position [1020, 0]
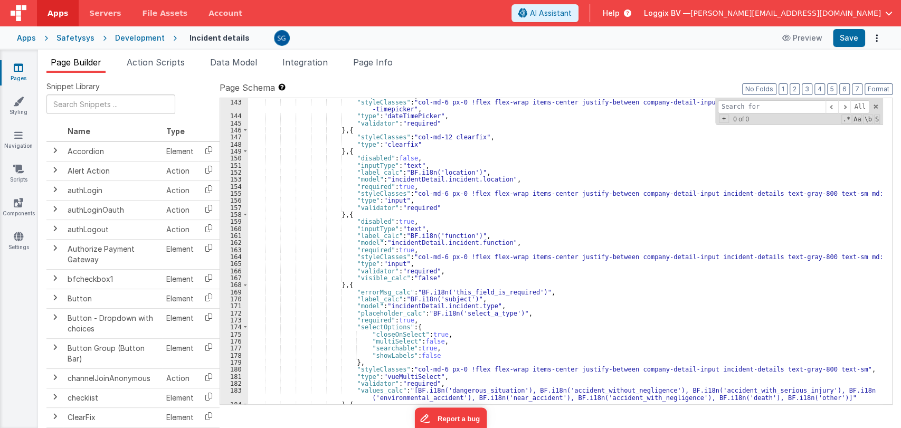
click at [448, 297] on div ""required" : true , "styleClasses" : "col-md-6 px-0 !flex flex-wrap items-cente…" at bounding box center [565, 252] width 635 height 320
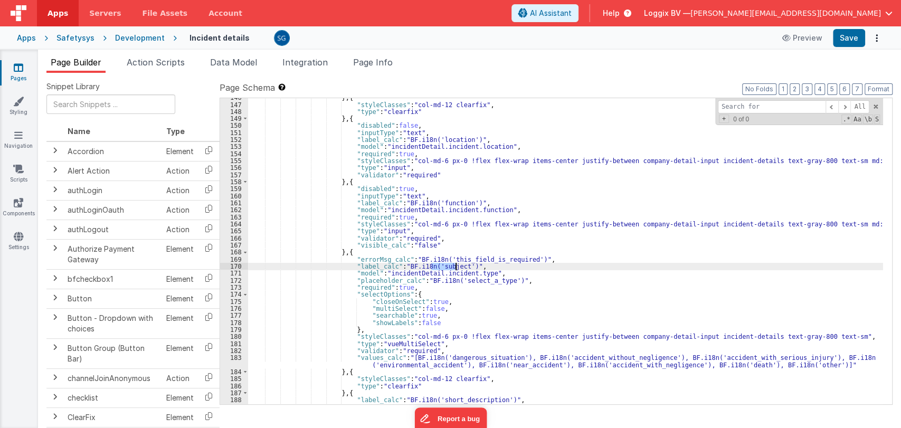
scroll to position [1052, 0]
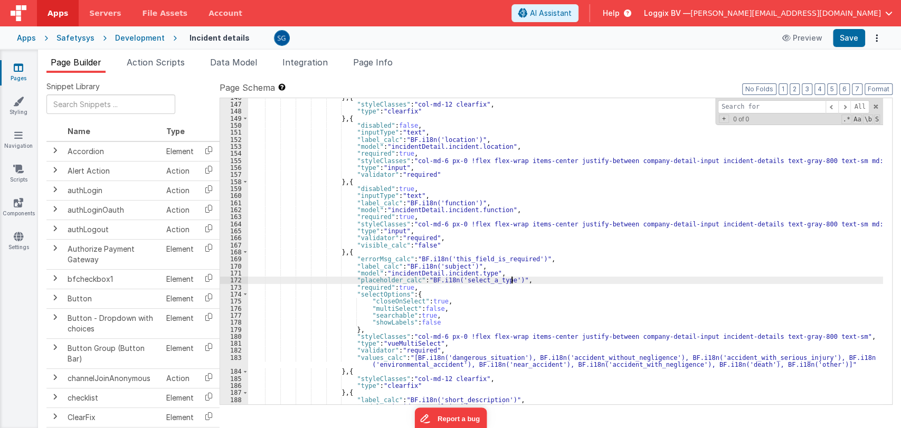
click at [522, 281] on div "} , { "styleClasses" : "col-md-12 clearfix" , "type" : "clearfix" } , { "disabl…" at bounding box center [565, 254] width 635 height 320
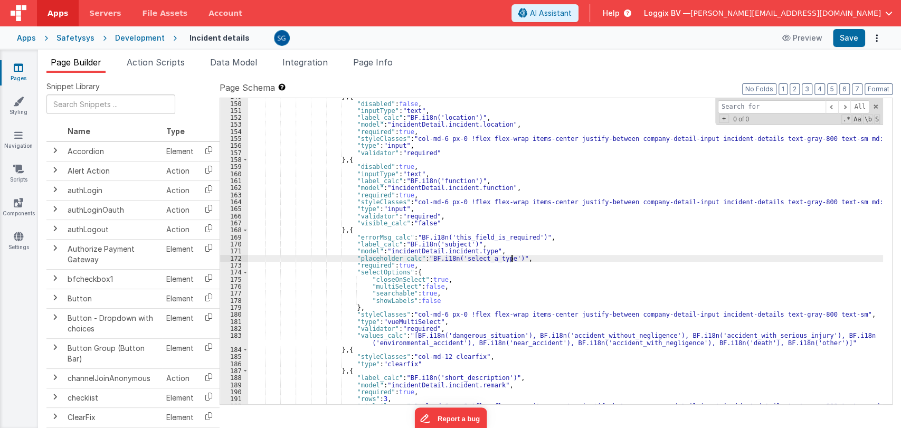
scroll to position [1074, 0]
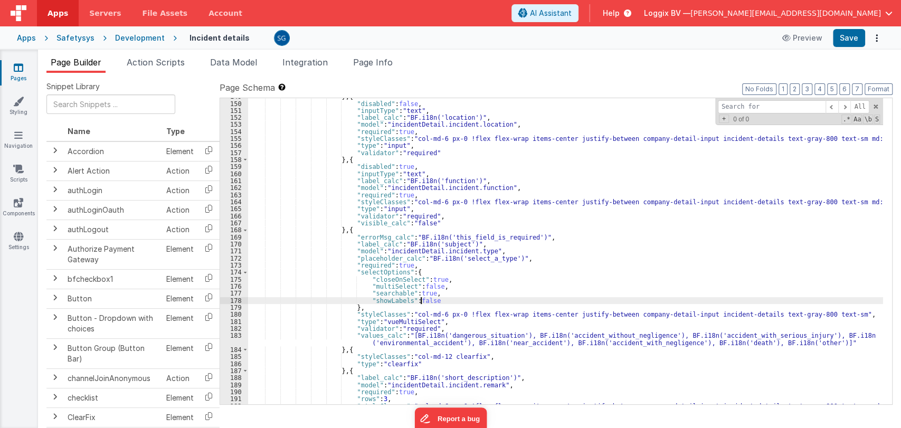
click at [419, 299] on div "} , { "disabled" : false , "inputType" : "text" , "label_calc" : "BF.i18n('loca…" at bounding box center [565, 256] width 635 height 327
click at [228, 62] on span "Data Model" at bounding box center [233, 62] width 47 height 11
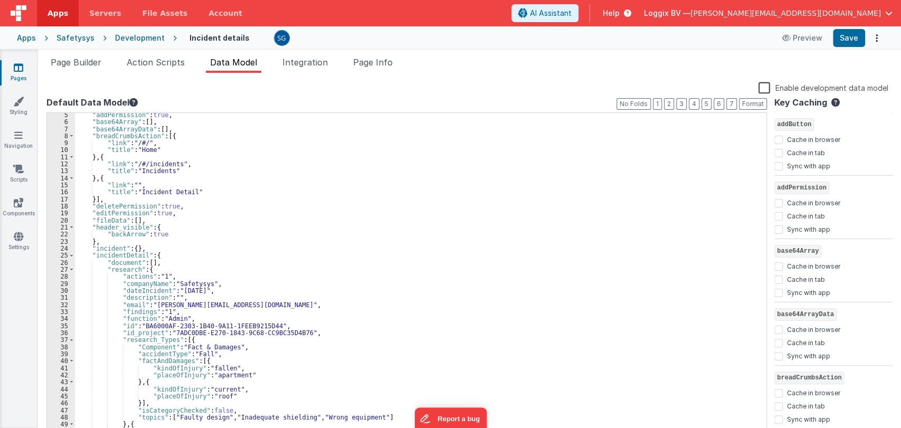
scroll to position [41, 0]
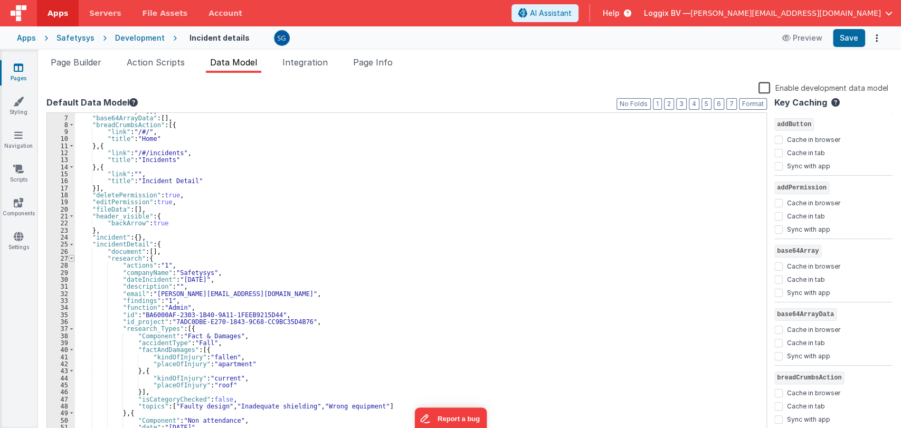
click at [70, 259] on span at bounding box center [72, 258] width 6 height 7
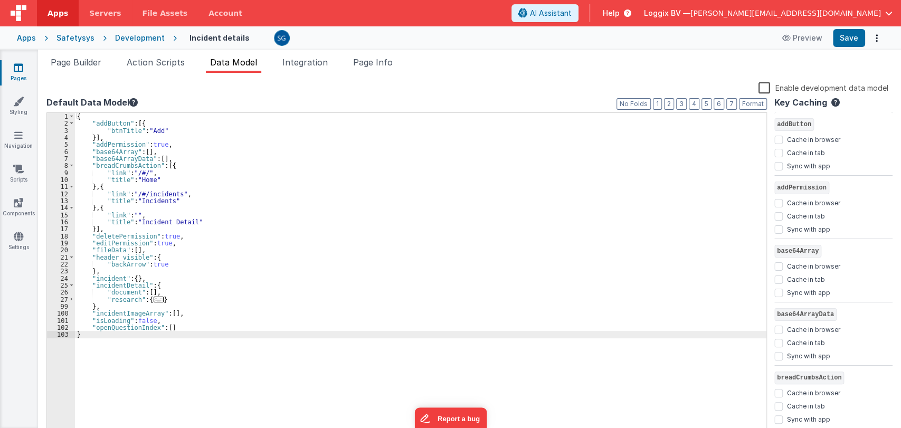
click at [154, 297] on span "..." at bounding box center [159, 300] width 11 height 6
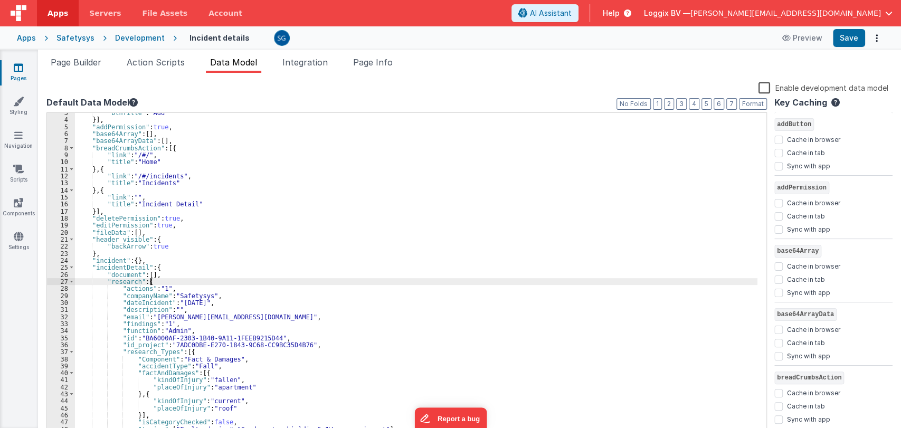
scroll to position [0, 0]
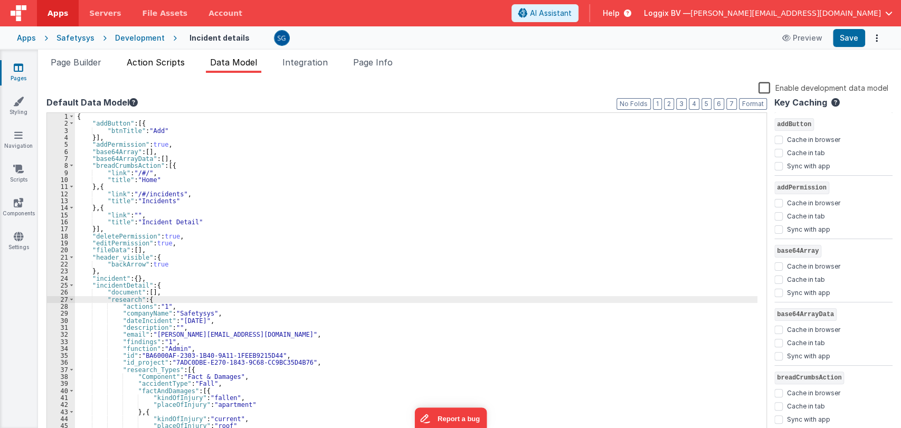
click at [166, 58] on span "Action Scripts" at bounding box center [156, 62] width 58 height 11
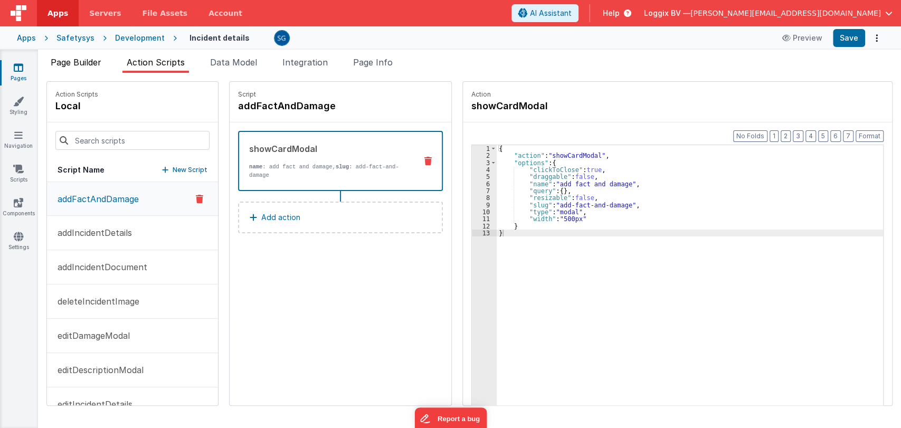
click at [79, 60] on span "Page Builder" at bounding box center [76, 62] width 51 height 11
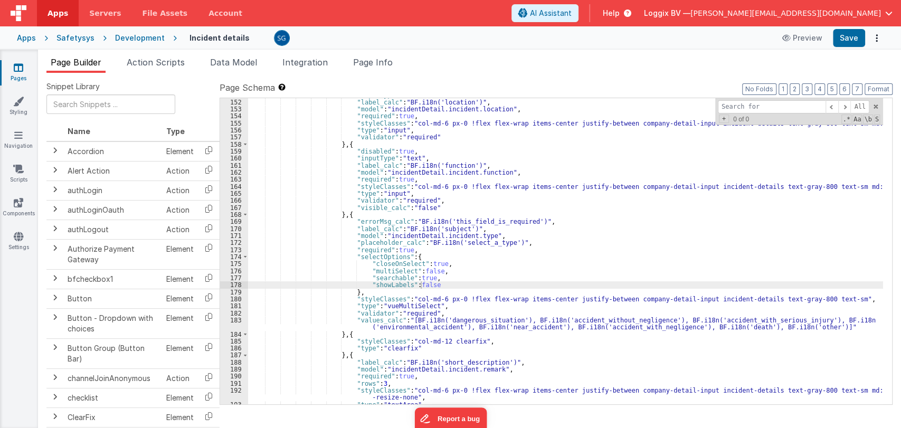
scroll to position [1090, 0]
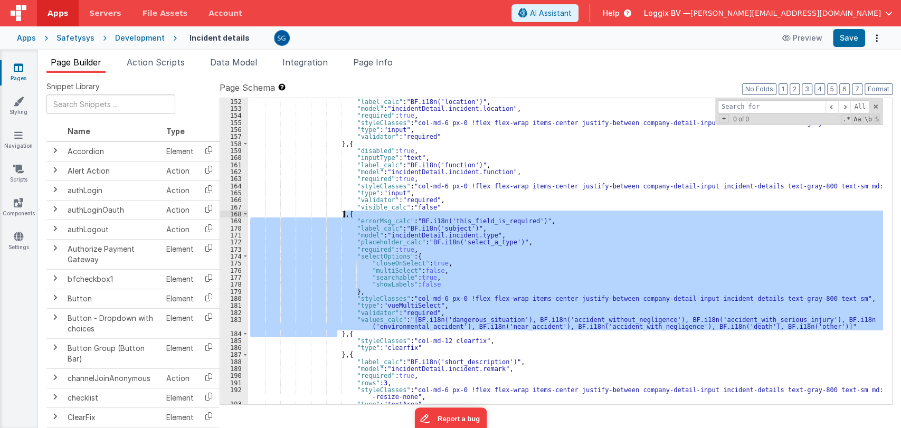
drag, startPoint x: 336, startPoint y: 331, endPoint x: 345, endPoint y: 216, distance: 115.9
click at [345, 216] on div ""label_calc" : "BF.i18n('location')" , "model" : "incidentDetail.incident.locat…" at bounding box center [565, 258] width 635 height 320
click at [223, 59] on span "Data Model" at bounding box center [233, 62] width 47 height 11
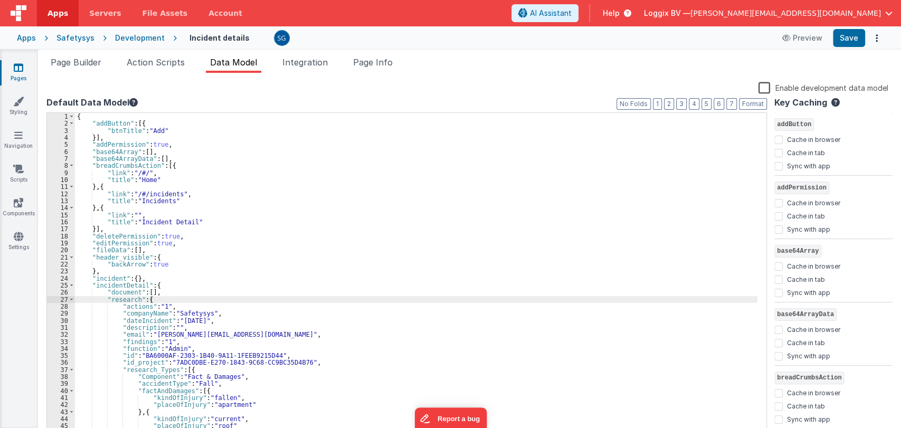
click at [432, 132] on div "{ "addButton" : [{ "btnTitle" : "Add" }] , "addPermission" : true , "base64Arra…" at bounding box center [416, 282] width 682 height 338
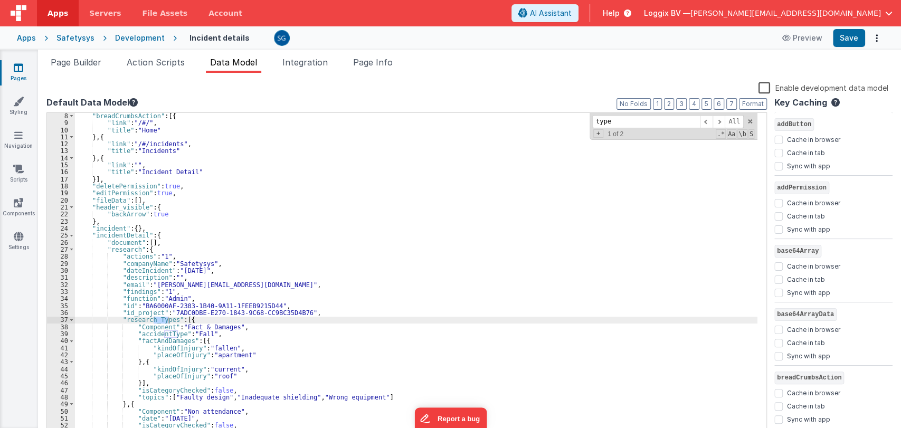
scroll to position [50, 0]
type input "type"
click at [721, 122] on span at bounding box center [718, 121] width 13 height 13
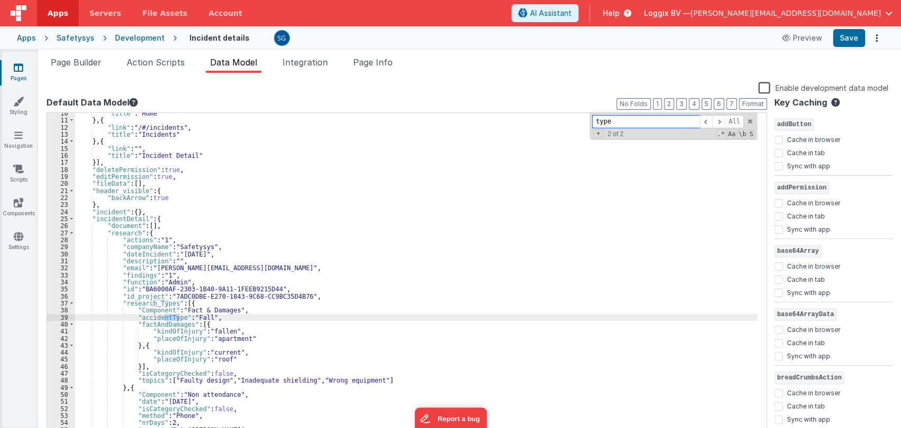
scroll to position [66, 0]
click at [84, 60] on span "Page Builder" at bounding box center [76, 62] width 51 height 11
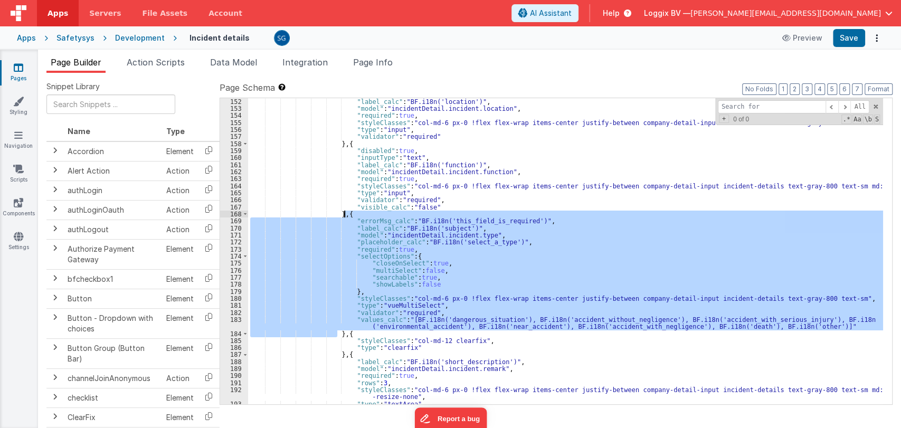
click at [481, 275] on div ""label_calc" : "BF.i18n('location')" , "model" : "incidentDetail.incident.locat…" at bounding box center [565, 251] width 635 height 306
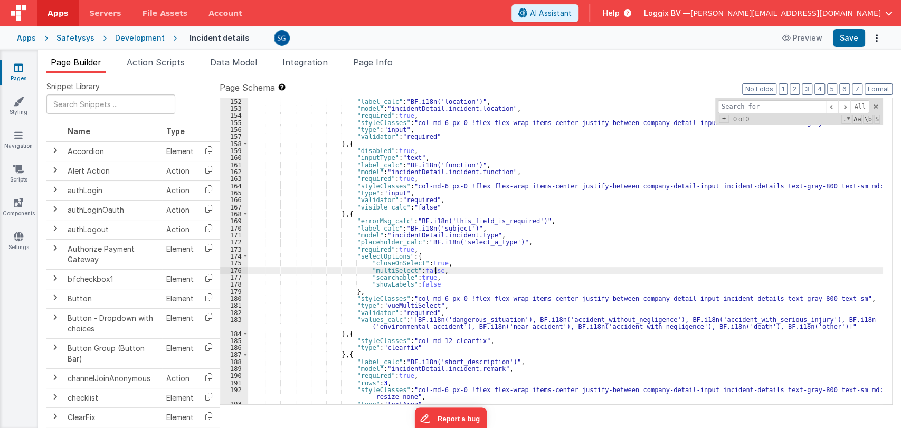
click at [457, 268] on div ""label_calc" : "BF.i18n('location')" , "model" : "incidentDetail.incident.locat…" at bounding box center [565, 258] width 635 height 320
click at [456, 261] on div ""label_calc" : "BF.i18n('location')" , "model" : "incidentDetail.incident.locat…" at bounding box center [565, 258] width 635 height 320
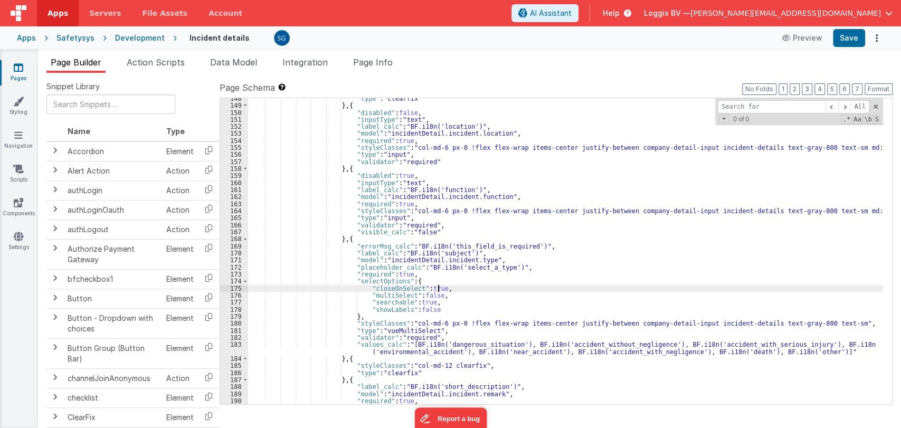
scroll to position [1066, 0]
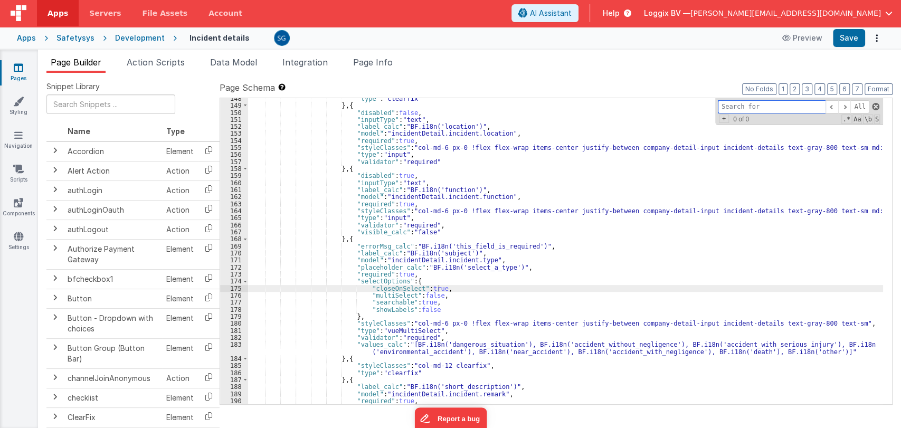
click at [874, 107] on span at bounding box center [875, 106] width 7 height 7
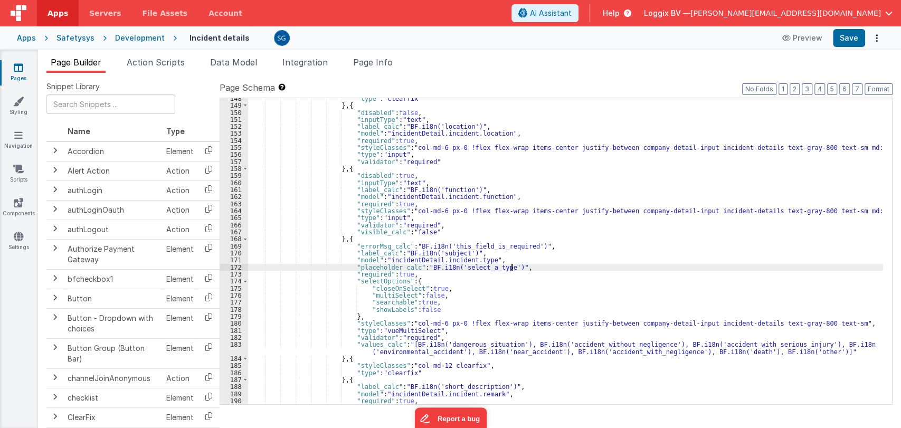
click at [523, 268] on div ""type" : "clearfix" } , { "disabled" : false , "inputType" : "text" , "label_ca…" at bounding box center [565, 255] width 635 height 320
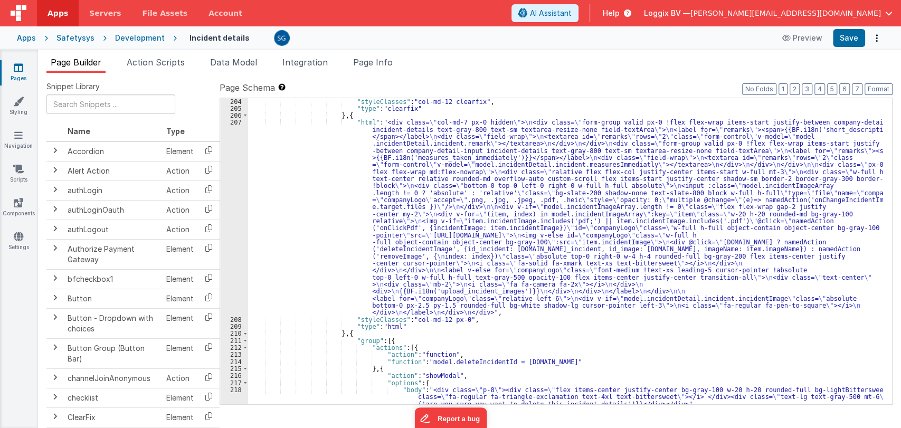
scroll to position [1478, 0]
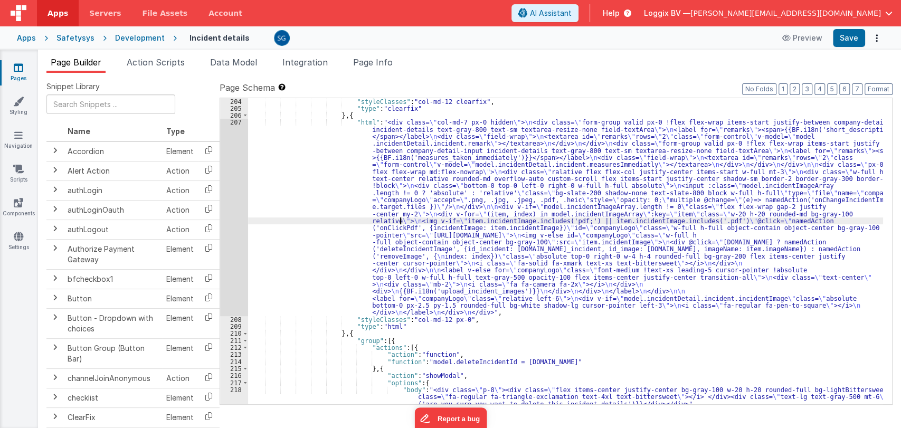
click at [401, 221] on div ""styleClasses" : "col-md-12 clearfix" , "type" : "clearfix" } , { "html" : "<di…" at bounding box center [565, 258] width 635 height 320
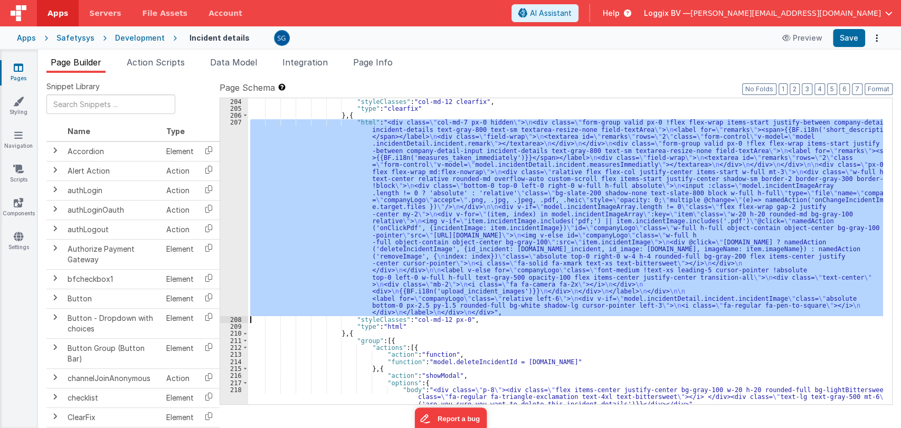
click at [232, 128] on div "207" at bounding box center [234, 217] width 28 height 197
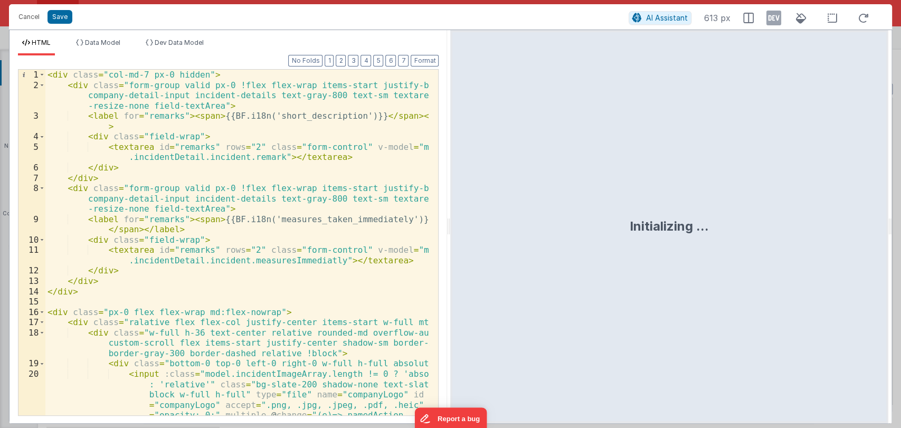
drag, startPoint x: 446, startPoint y: 229, endPoint x: 533, endPoint y: 246, distance: 88.4
click at [533, 246] on html "Cancel Save AI Assistant 613 px HTML Data Model Dev Data Model Format 7 6 5 4 3…" at bounding box center [450, 214] width 901 height 428
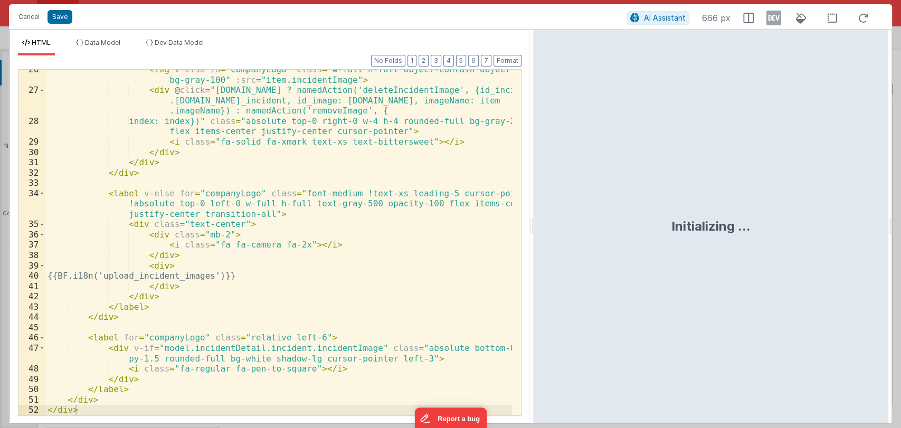
scroll to position [428, 0]
click at [322, 349] on div "< img v-else id = "companyLogo" class = "w-full h-full object-contain object-ce…" at bounding box center [278, 252] width 467 height 377
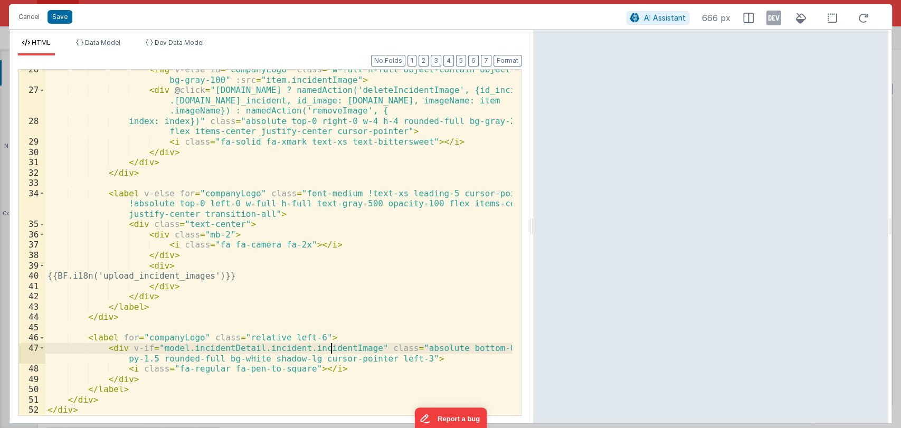
click at [330, 348] on div "< img v-else id = "companyLogo" class = "w-full h-full object-contain object-ce…" at bounding box center [278, 252] width 467 height 377
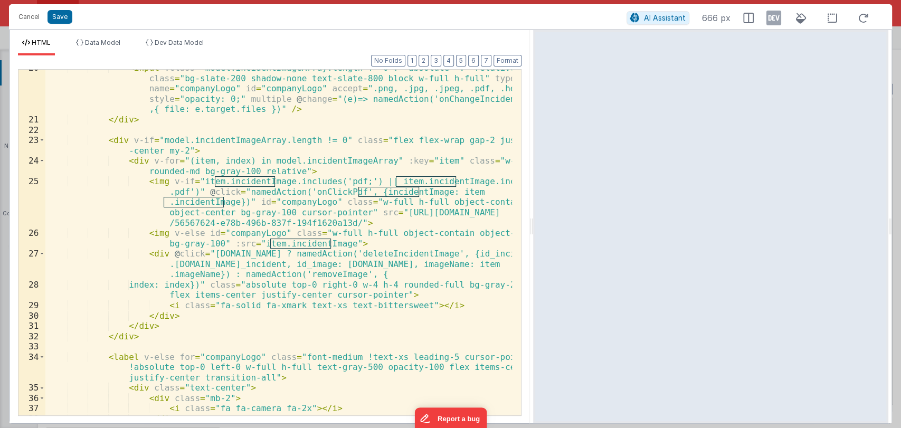
scroll to position [262, 0]
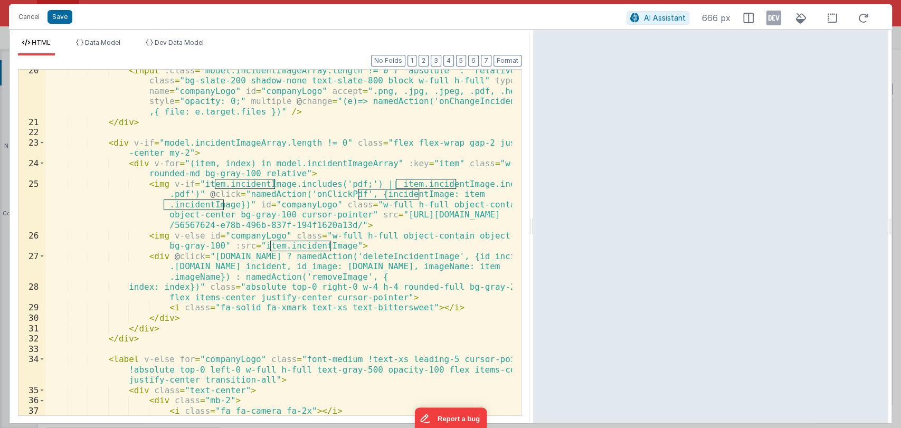
click at [357, 172] on div "< input :class = "model.incidentImageArray.length != 0 ? 'absolute' : 'relative…" at bounding box center [278, 268] width 467 height 407
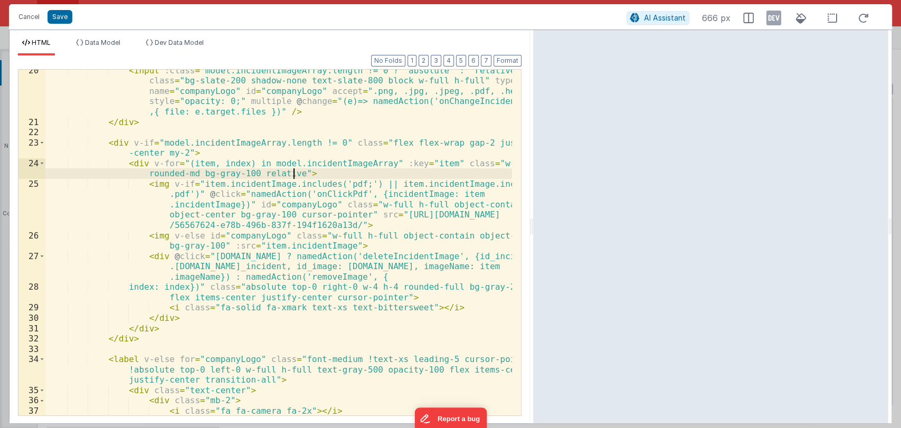
click at [344, 237] on div "< input :class = "model.incidentImageArray.length != 0 ? 'absolute' : 'relative…" at bounding box center [278, 268] width 467 height 407
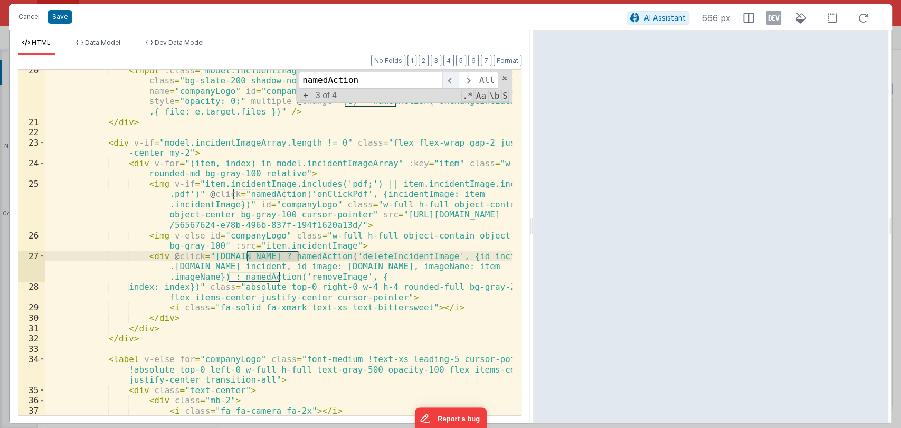
type input "namedAction"
click at [452, 80] on span at bounding box center [450, 80] width 16 height 17
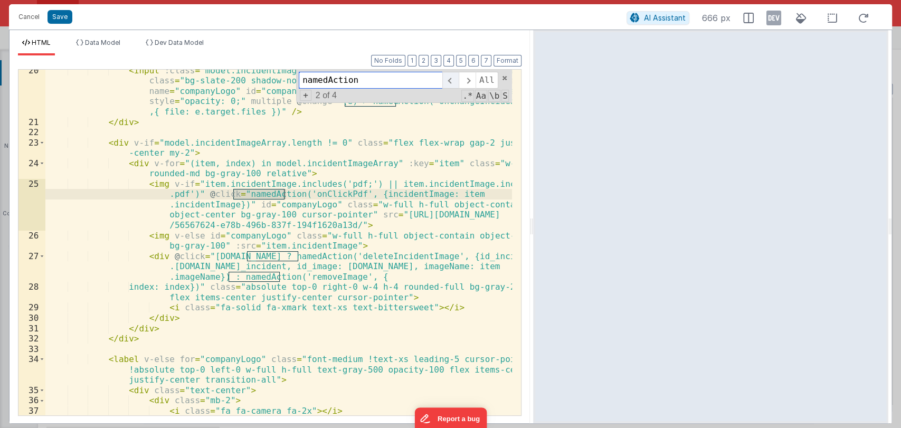
click at [452, 80] on span at bounding box center [450, 80] width 16 height 17
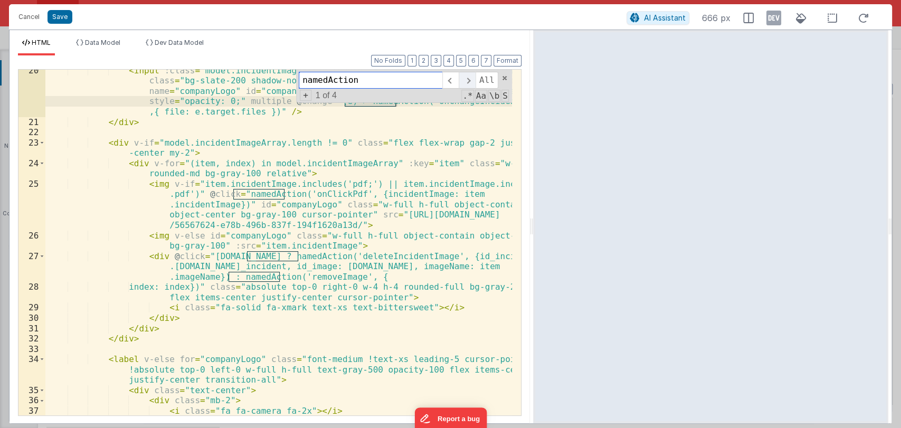
click at [465, 81] on span at bounding box center [467, 80] width 16 height 17
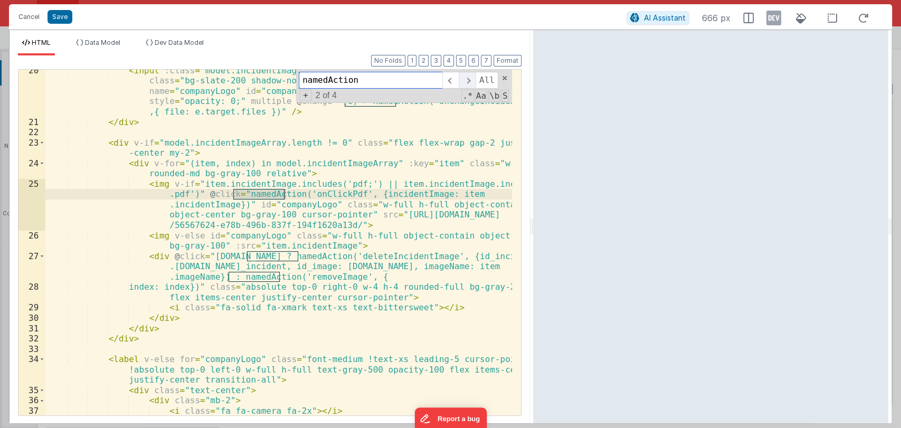
click at [465, 81] on span at bounding box center [467, 80] width 16 height 17
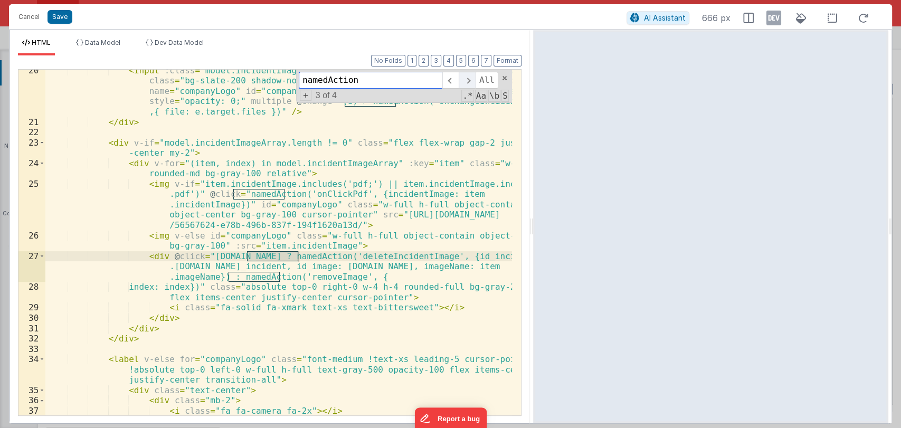
click at [465, 81] on span at bounding box center [467, 80] width 16 height 17
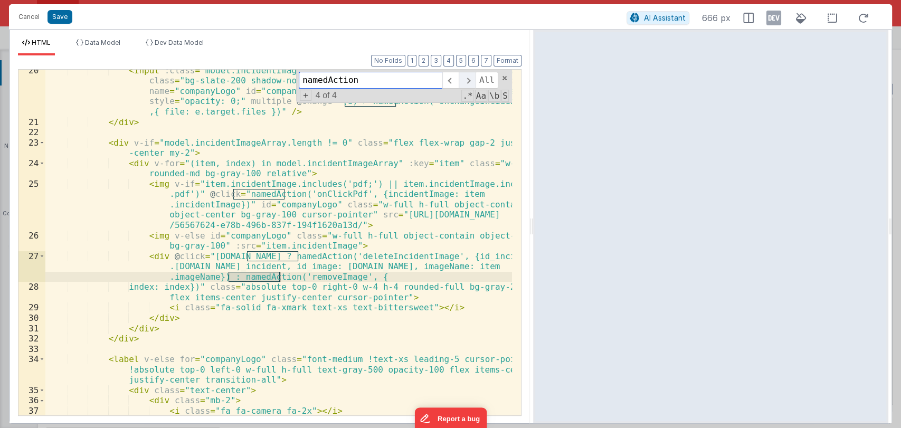
click at [465, 81] on span at bounding box center [467, 80] width 16 height 17
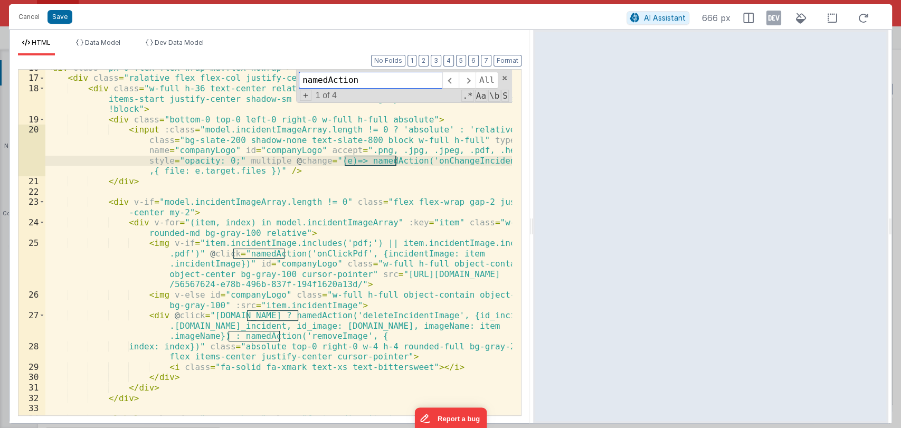
scroll to position [203, 0]
click at [506, 79] on span at bounding box center [504, 77] width 7 height 7
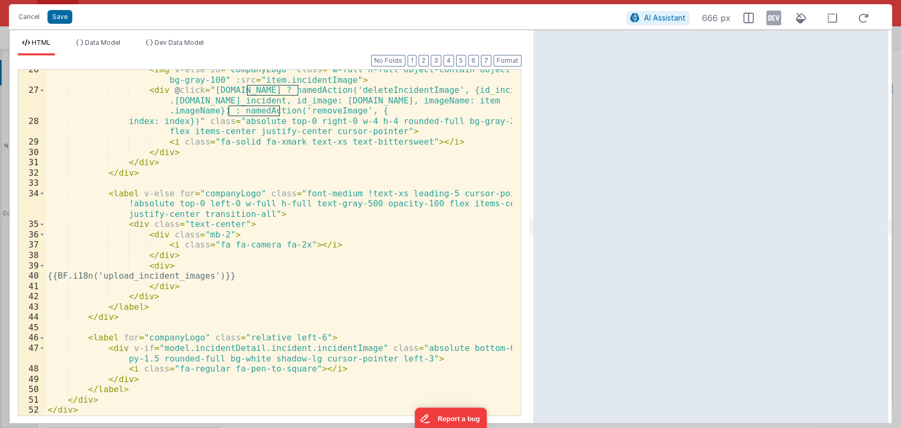
scroll to position [428, 0]
drag, startPoint x: 26, startPoint y: 20, endPoint x: 433, endPoint y: 224, distance: 455.5
click at [26, 20] on button "Cancel" at bounding box center [29, 16] width 32 height 15
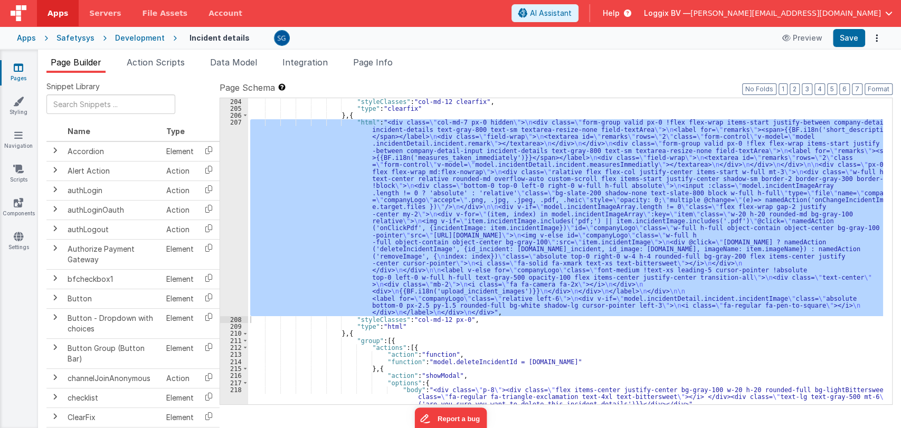
click at [448, 215] on div "Cancel Save AI Assistant 666 px HTML Data Model Dev Data Model Format 7 6 5 4 3…" at bounding box center [450, 214] width 901 height 428
click at [448, 215] on div ""styleClasses" : "col-md-12 clearfix" , "type" : "clearfix" } , { "html" : "<di…" at bounding box center [565, 251] width 635 height 306
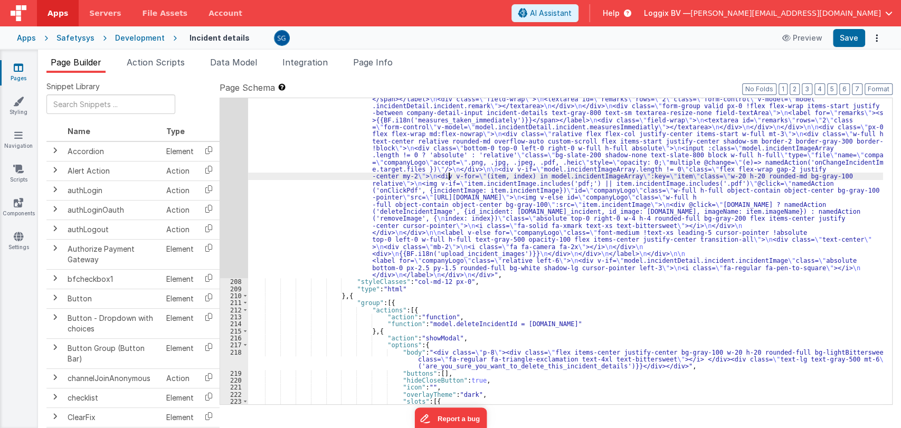
scroll to position [1516, 0]
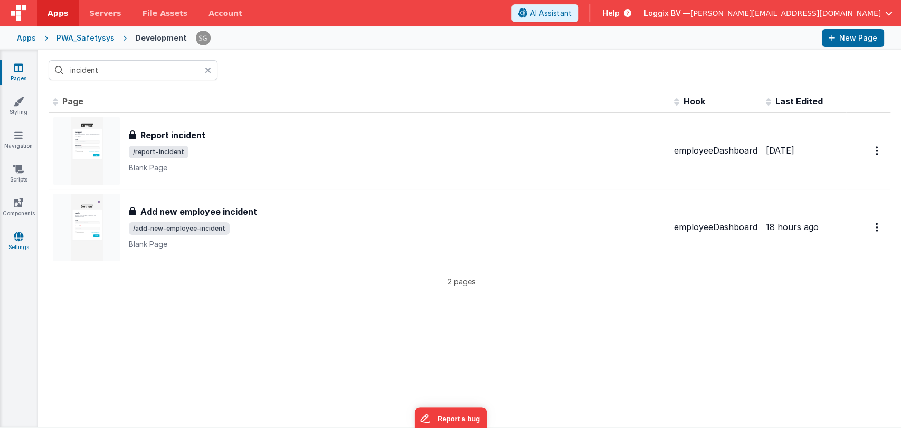
click at [21, 242] on link "Settings" at bounding box center [18, 241] width 38 height 21
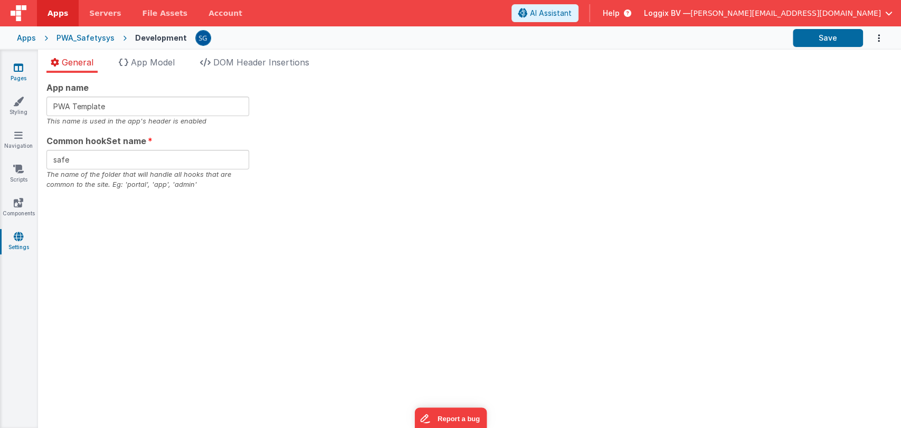
click at [26, 73] on link "Pages" at bounding box center [18, 72] width 38 height 21
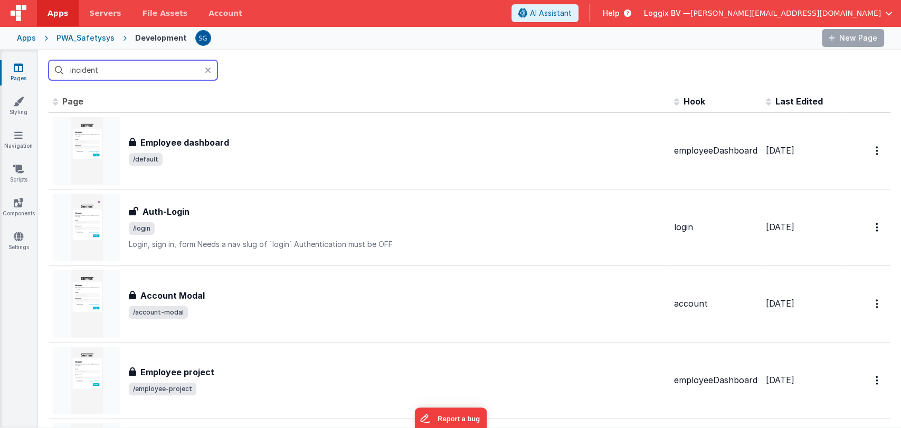
click at [131, 69] on input "incident" at bounding box center [133, 70] width 169 height 20
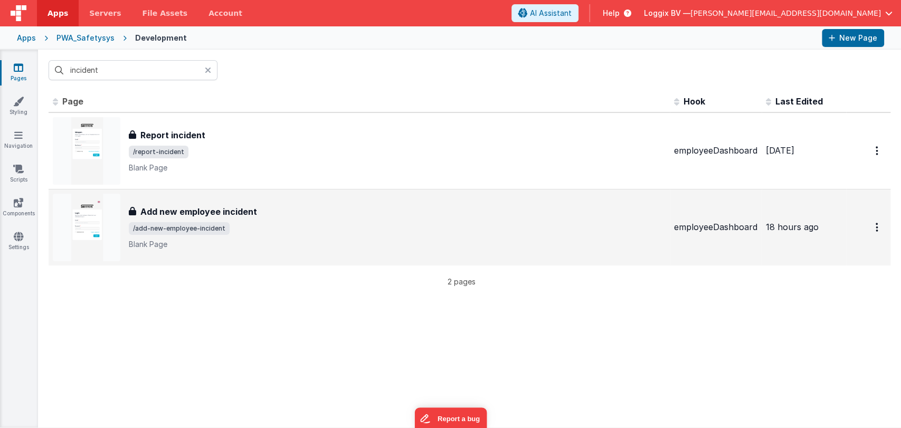
click at [236, 195] on div "Add new employee incident Add new employee incident /add-new-employee-incident …" at bounding box center [359, 228] width 613 height 68
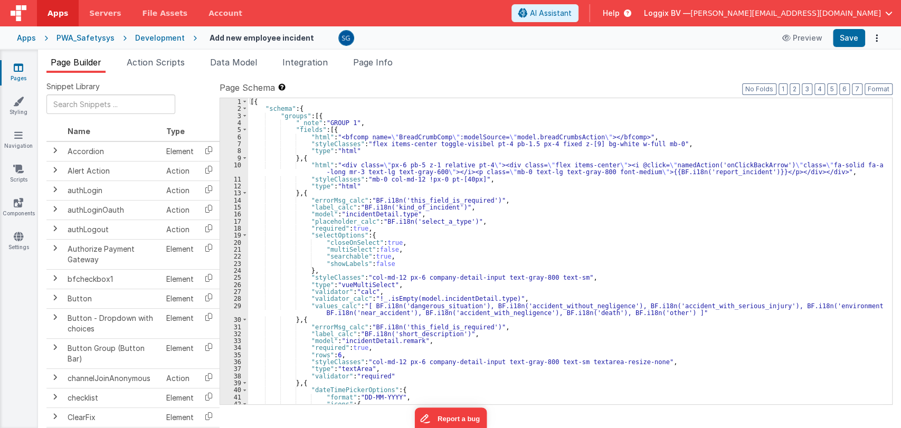
click at [548, 248] on div "[{ "schema" : { "groups" : [{ "_note" : "GROUP 1" , "fields" : [{ "html" : "<bf…" at bounding box center [565, 258] width 635 height 320
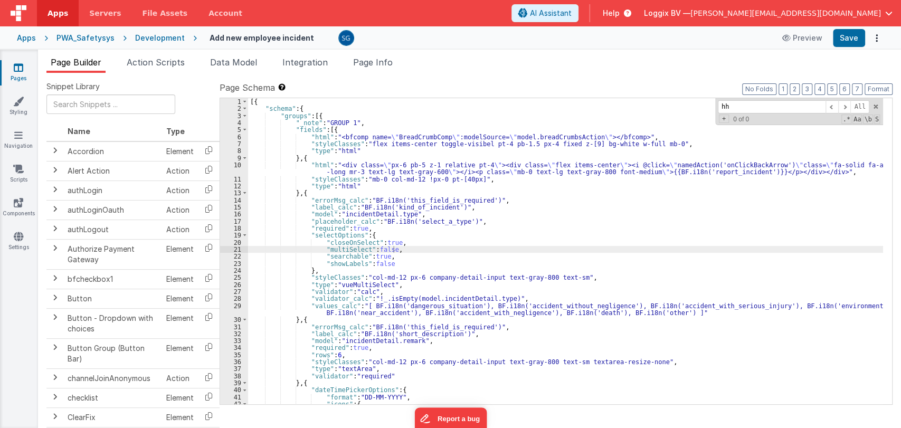
scroll to position [248, 0]
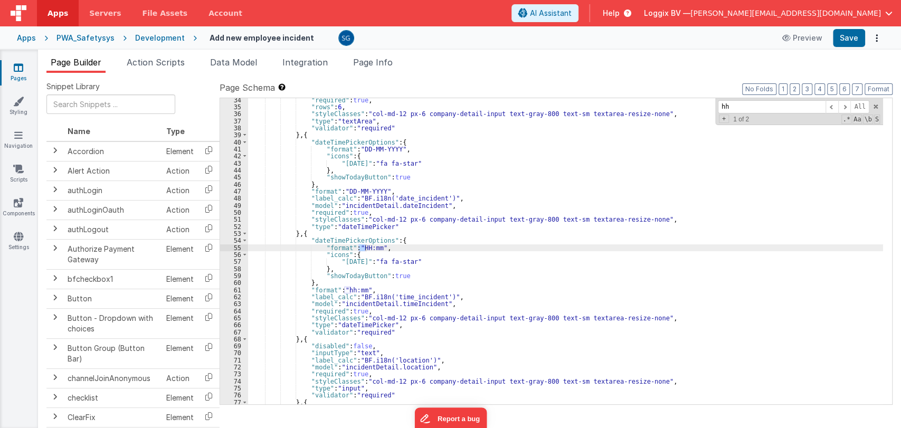
type input "hh"
click at [377, 250] on div ""required" : true , "rows" : 6 , "styleClasses" : "col-md-12 px-6 company-detai…" at bounding box center [565, 303] width 635 height 412
click at [361, 291] on div ""required" : true , "rows" : 6 , "styleClasses" : "col-md-12 px-6 company-detai…" at bounding box center [565, 303] width 635 height 412
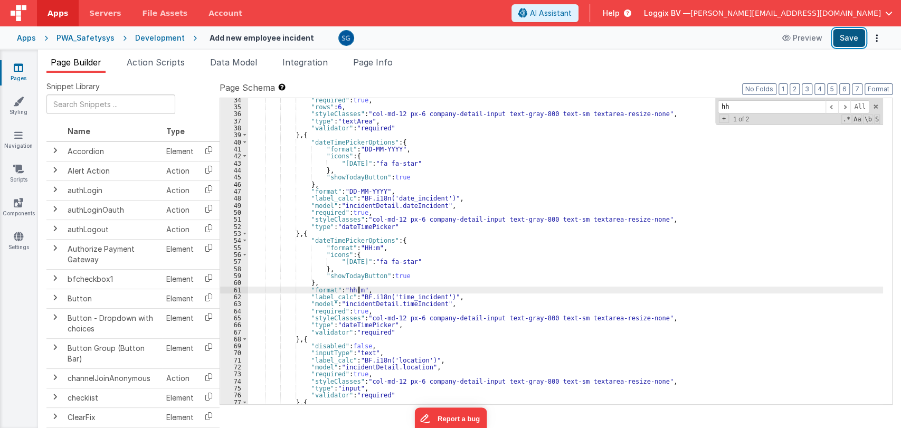
click at [852, 45] on button "Save" at bounding box center [849, 38] width 32 height 18
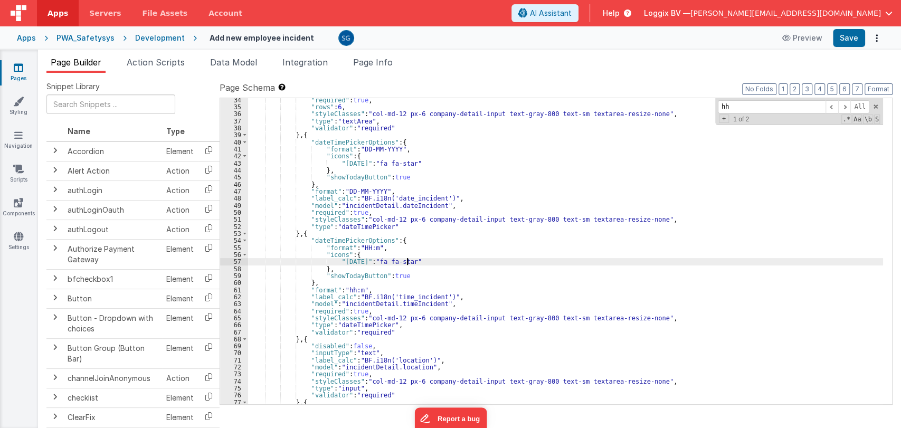
click at [425, 263] on div ""required" : true , "rows" : 6 , "styleClasses" : "col-md-12 px-6 company-detai…" at bounding box center [565, 303] width 635 height 412
click at [56, 245] on span at bounding box center [55, 248] width 8 height 8
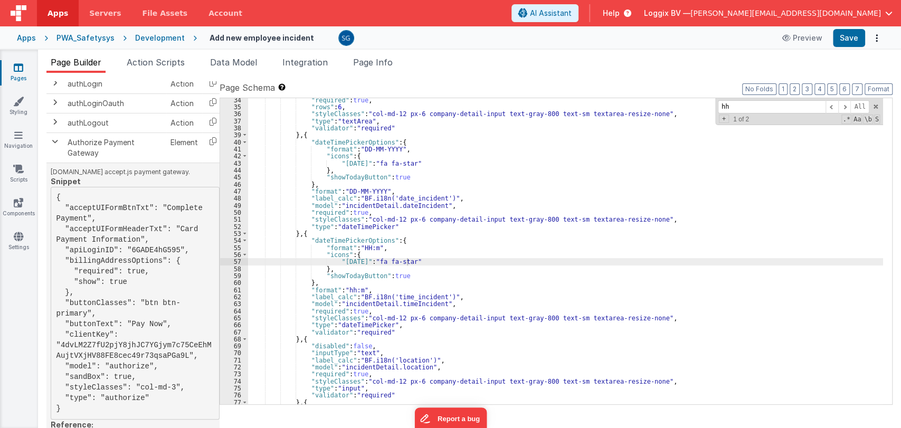
scroll to position [105, 0]
click at [59, 142] on td at bounding box center [54, 149] width 17 height 30
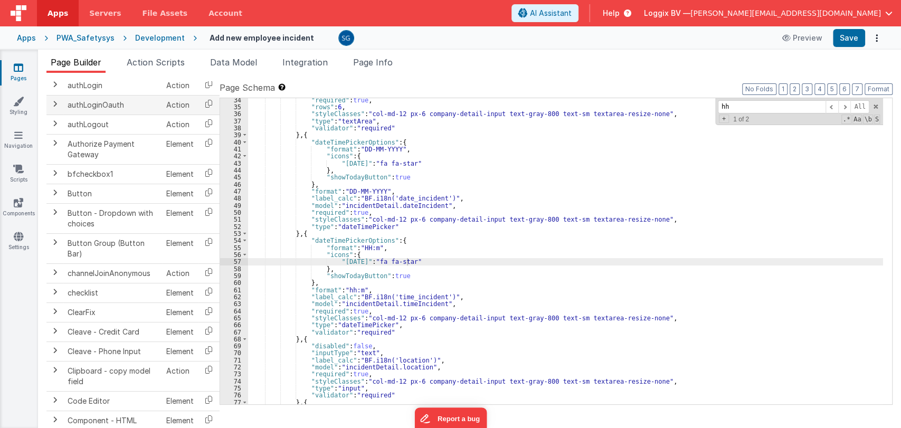
click at [89, 110] on td "authLoginOauth" at bounding box center [112, 105] width 99 height 20
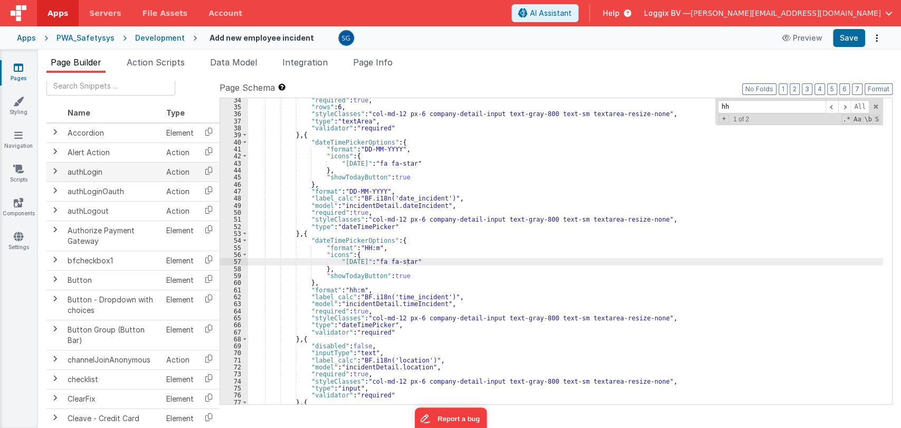
click at [53, 168] on span at bounding box center [55, 171] width 8 height 8
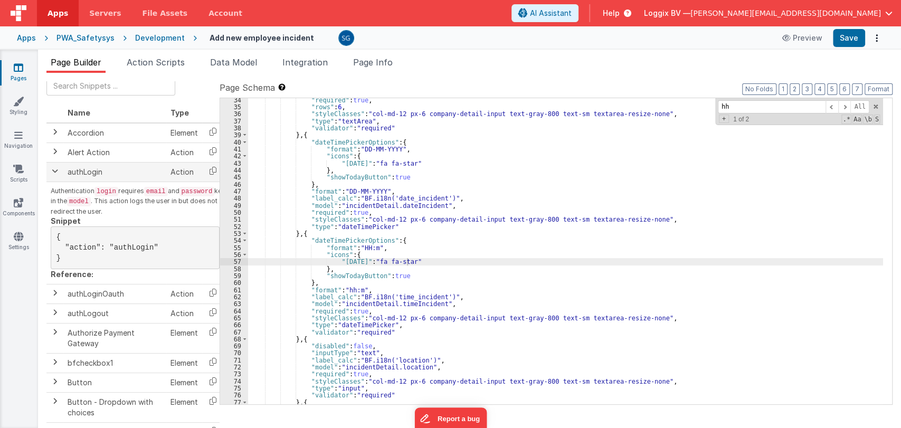
click at [59, 166] on td at bounding box center [54, 172] width 17 height 20
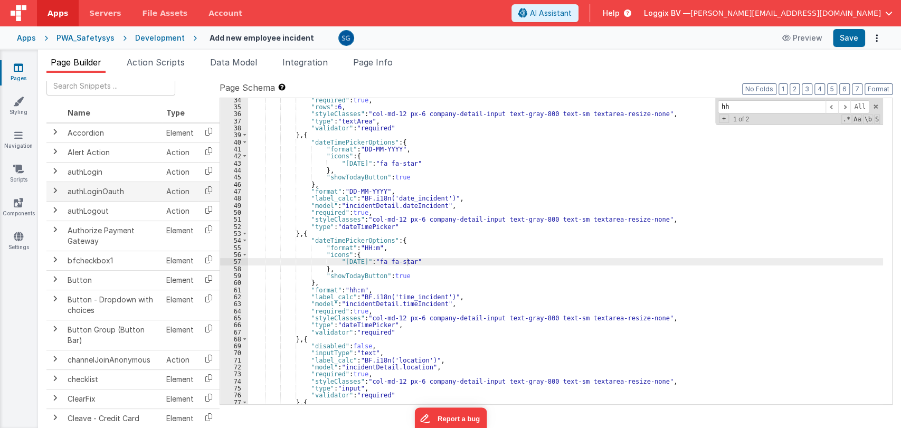
click at [53, 189] on span at bounding box center [55, 190] width 8 height 8
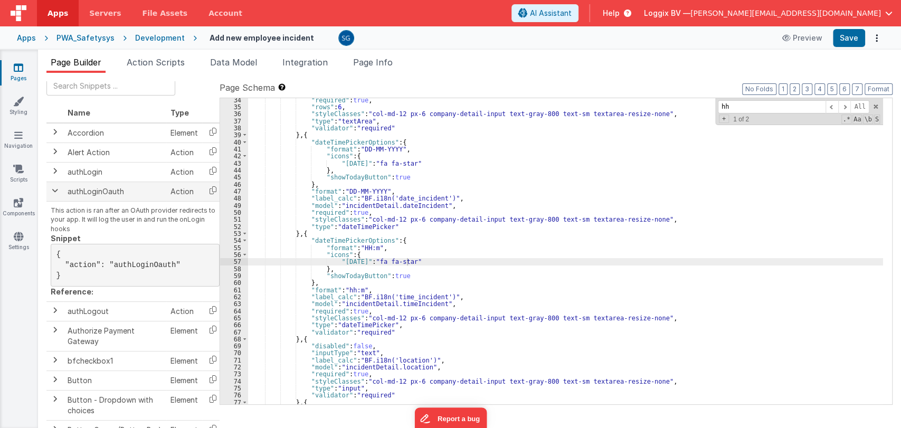
click at [53, 190] on span at bounding box center [55, 190] width 8 height 8
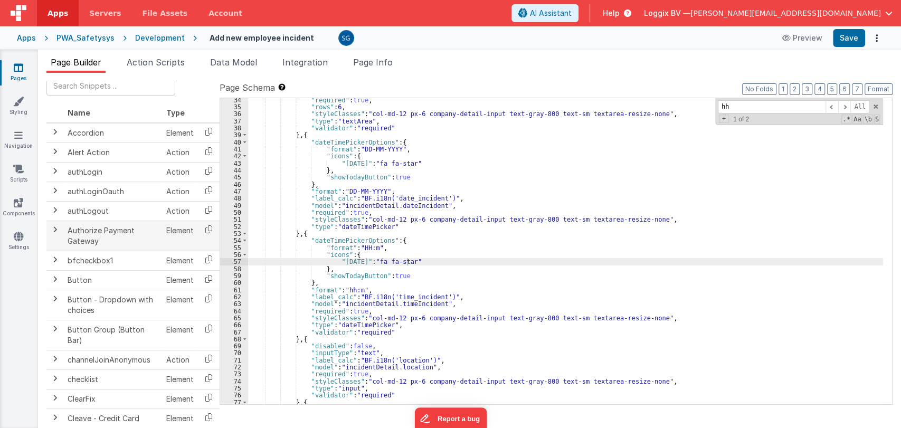
scroll to position [28, 0]
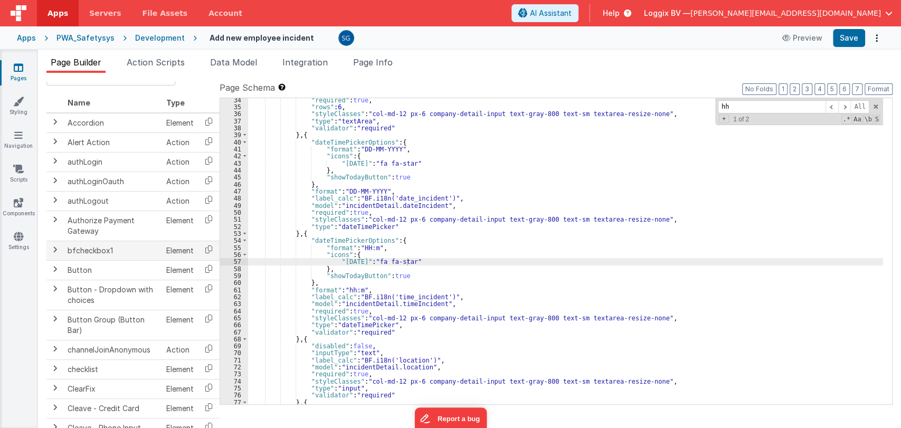
click at [52, 250] on span at bounding box center [55, 249] width 8 height 8
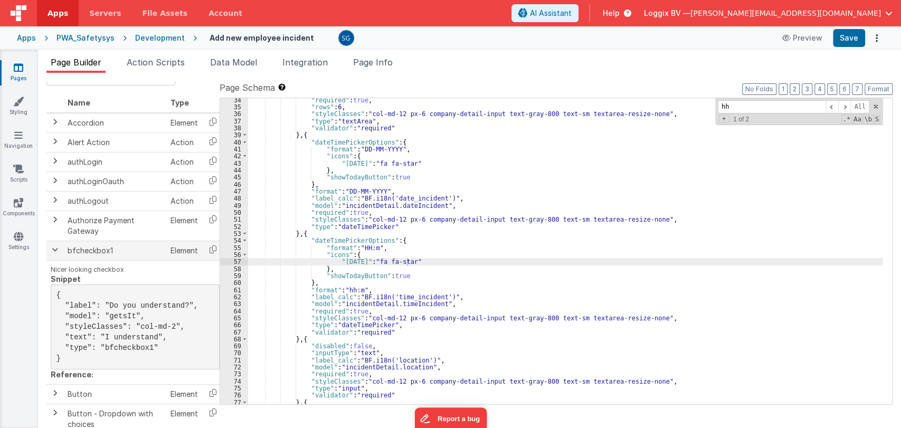
click at [55, 249] on span at bounding box center [55, 249] width 8 height 8
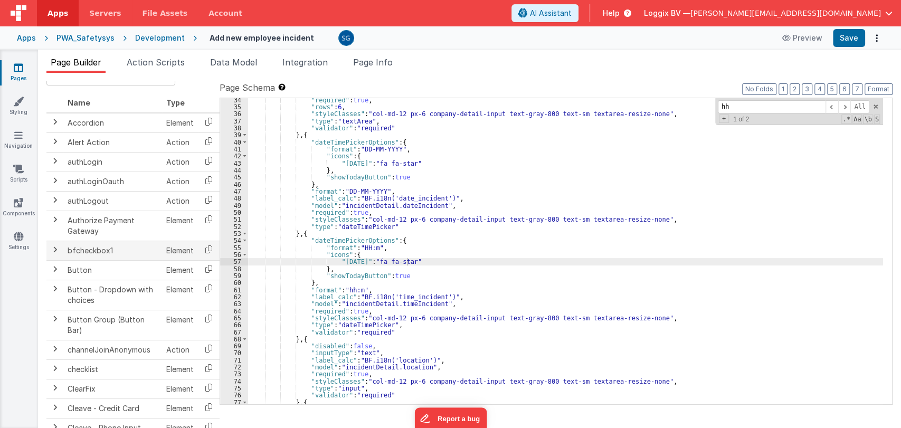
scroll to position [196, 0]
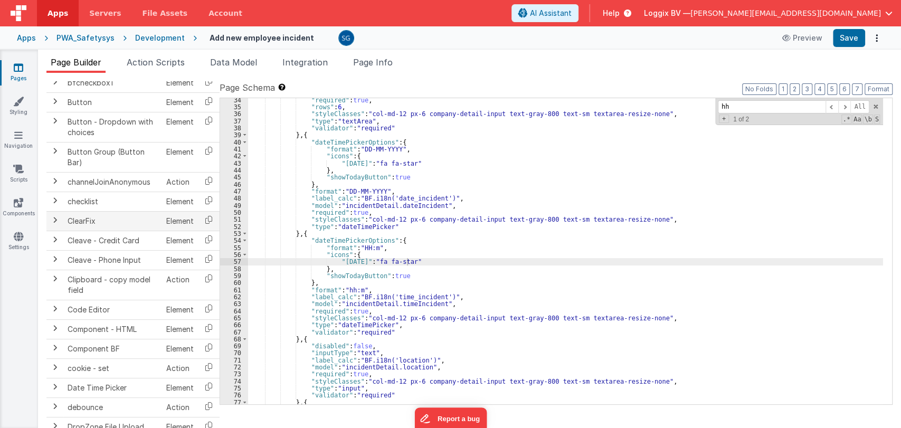
click at [55, 225] on td at bounding box center [54, 221] width 17 height 20
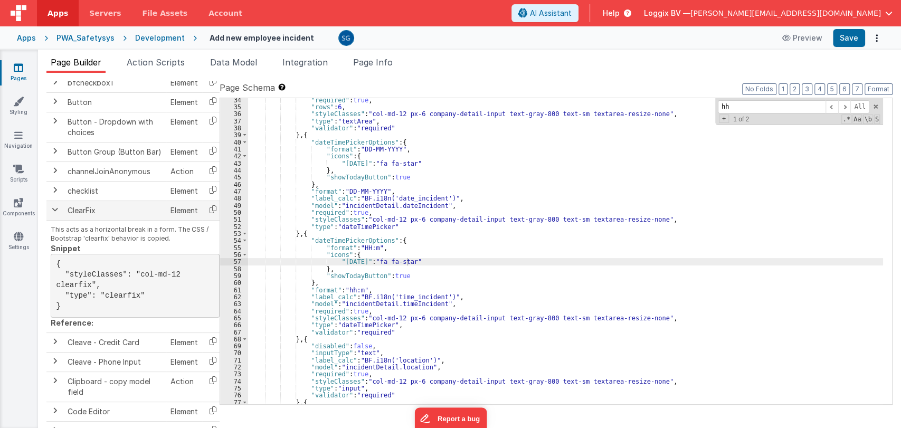
click at [55, 210] on span at bounding box center [55, 209] width 8 height 8
click at [55, 210] on td at bounding box center [54, 211] width 17 height 20
click at [51, 212] on td at bounding box center [54, 211] width 17 height 20
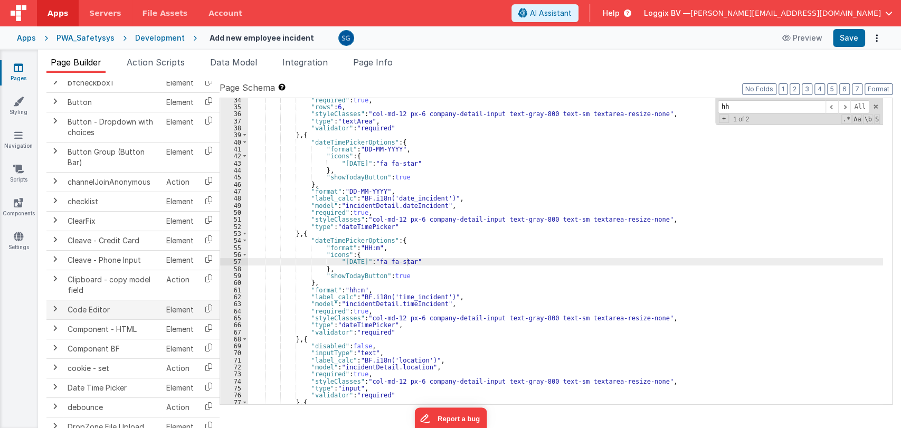
click at [100, 308] on td "Code Editor" at bounding box center [112, 310] width 99 height 20
click at [59, 312] on td at bounding box center [54, 310] width 17 height 20
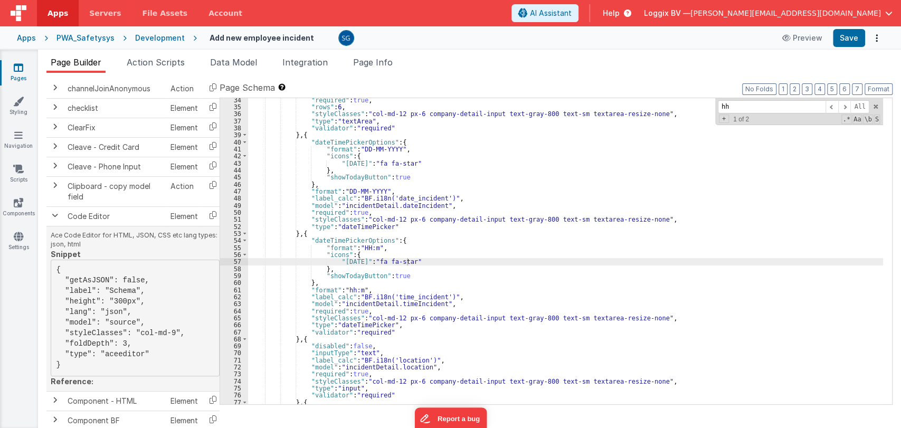
scroll to position [282, 0]
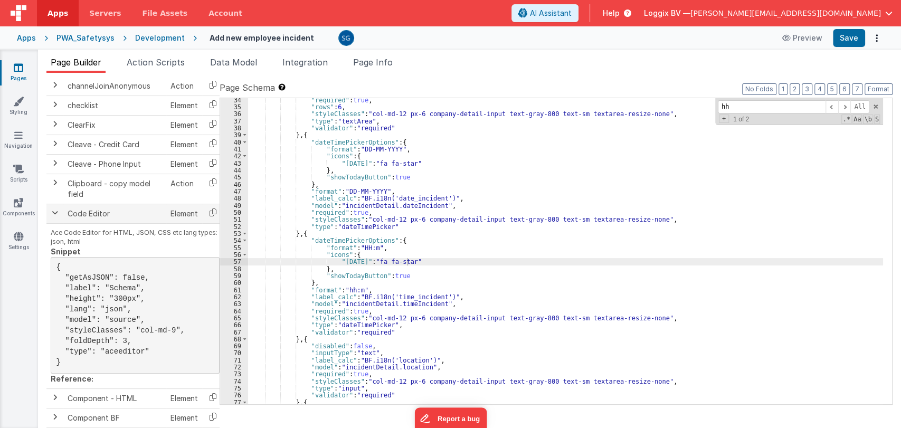
click at [54, 209] on span at bounding box center [55, 212] width 8 height 8
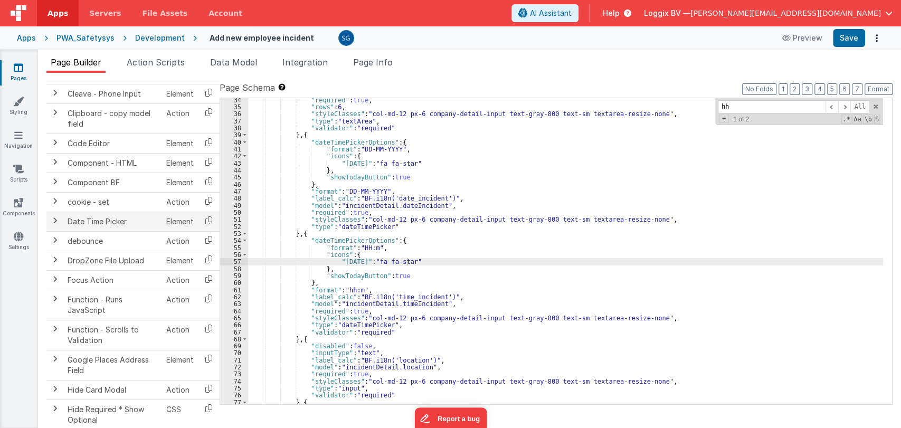
scroll to position [367, 0]
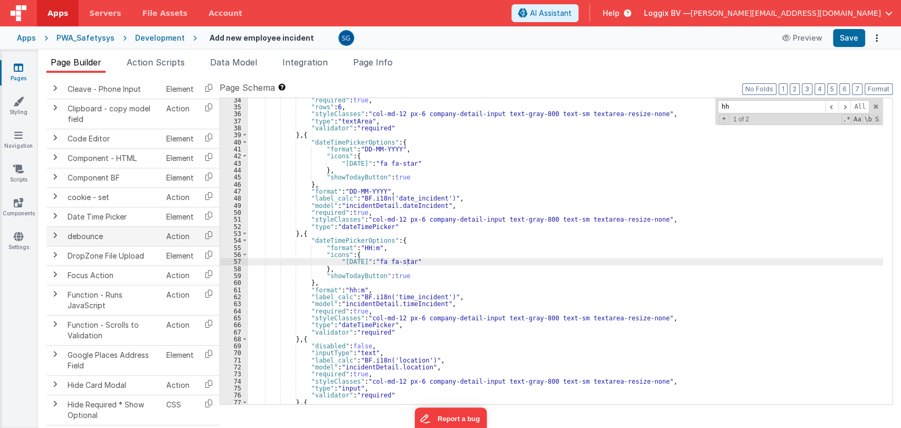
click at [55, 234] on span at bounding box center [55, 235] width 8 height 8
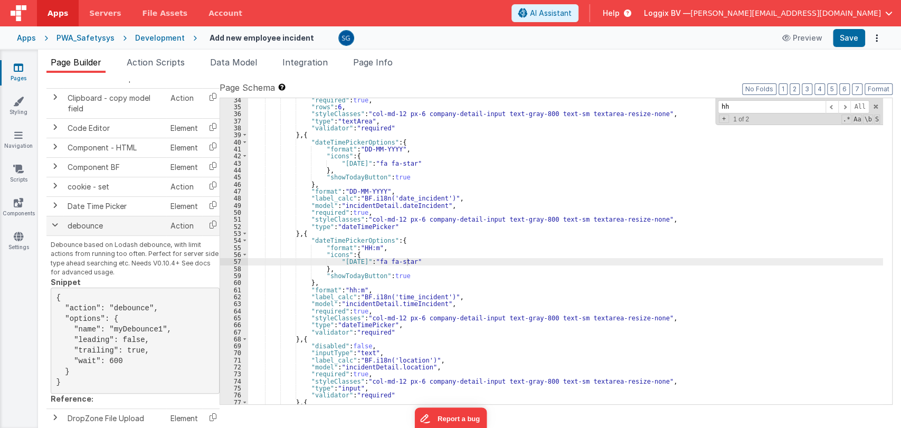
click at [56, 228] on td at bounding box center [54, 226] width 17 height 20
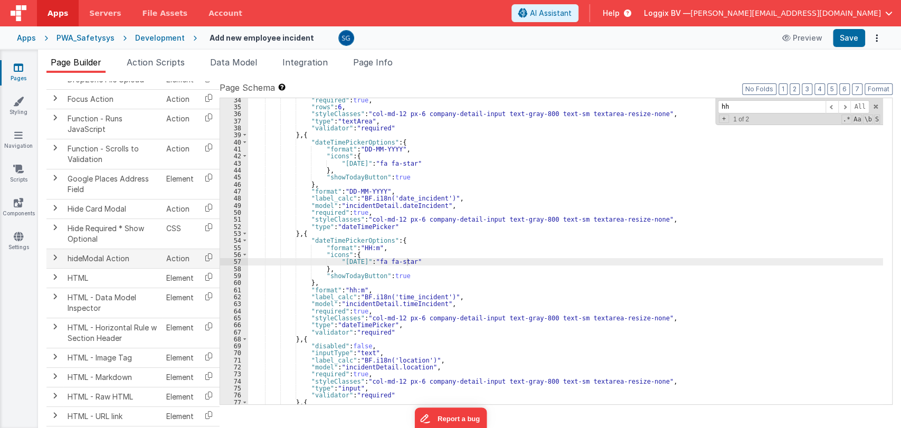
scroll to position [544, 0]
click at [55, 255] on span at bounding box center [55, 257] width 8 height 8
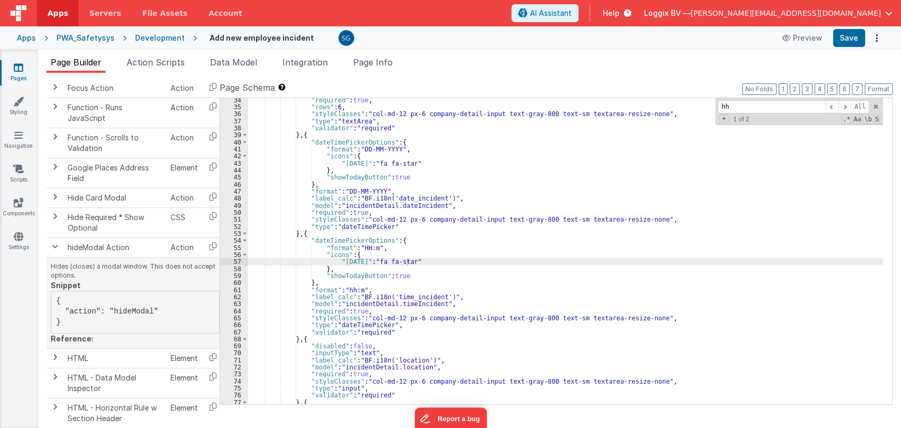
click at [55, 257] on td "Hides (closes) a modal window. This does not accept options. Snippet { "action"…" at bounding box center [134, 302] width 177 height 91
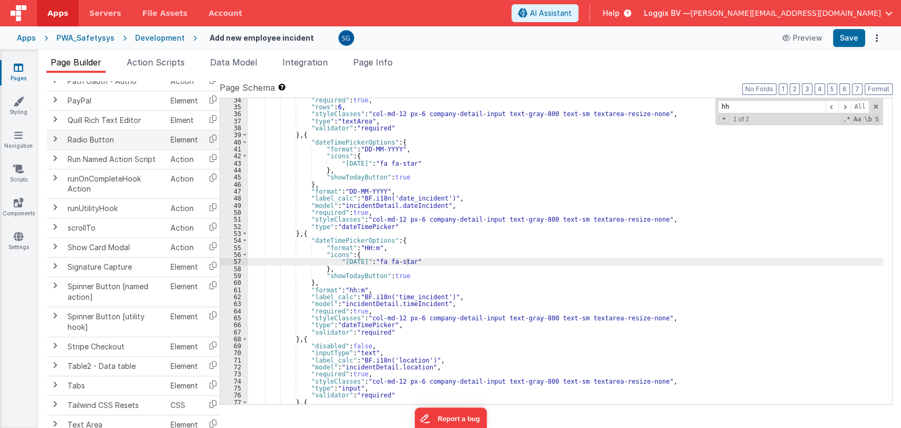
scroll to position [1381, 0]
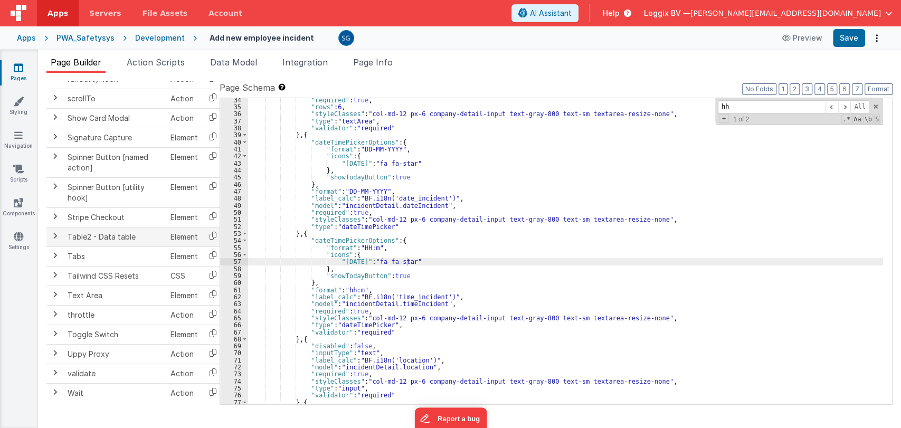
click at [58, 240] on span at bounding box center [55, 236] width 8 height 8
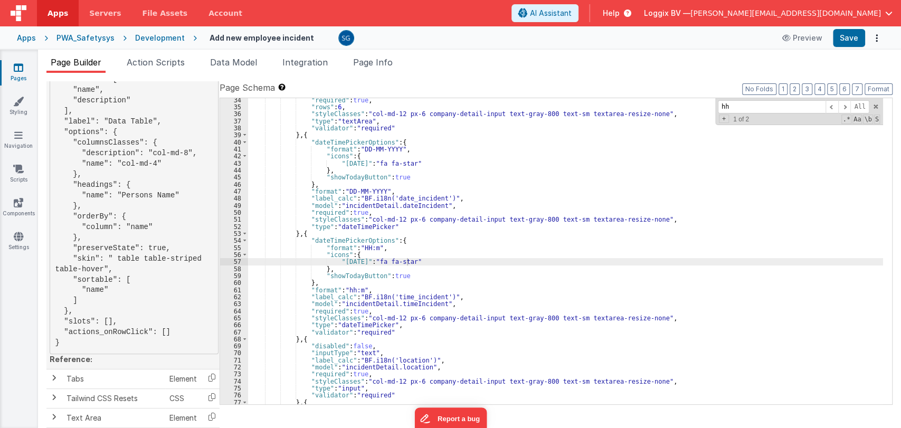
scroll to position [1629, 1]
drag, startPoint x: 152, startPoint y: 178, endPoint x: 80, endPoint y: 179, distance: 72.3
click at [80, 179] on pre "{ "model": "dataTable", "styleClasses": "col-md-12", "type": "table2", "columns…" at bounding box center [134, 191] width 169 height 328
click at [113, 180] on pre "{ "model": "dataTable", "styleClasses": "col-md-12", "type": "table2", "columns…" at bounding box center [134, 191] width 169 height 328
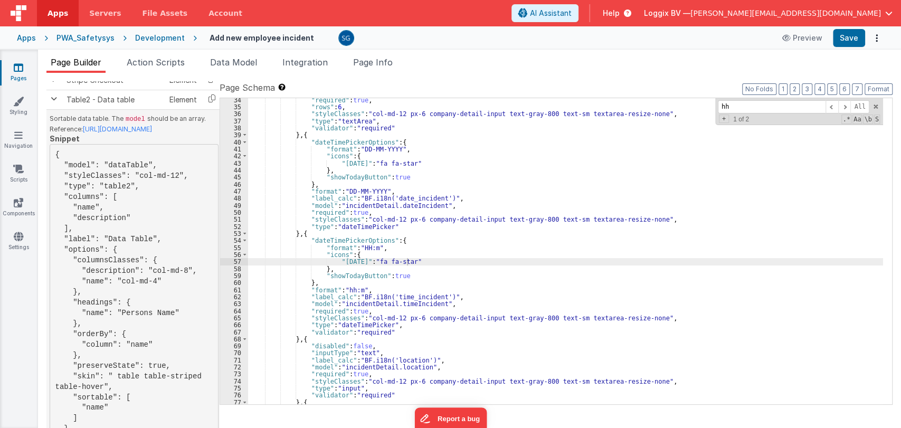
scroll to position [1510, 1]
click at [51, 104] on span at bounding box center [54, 100] width 8 height 8
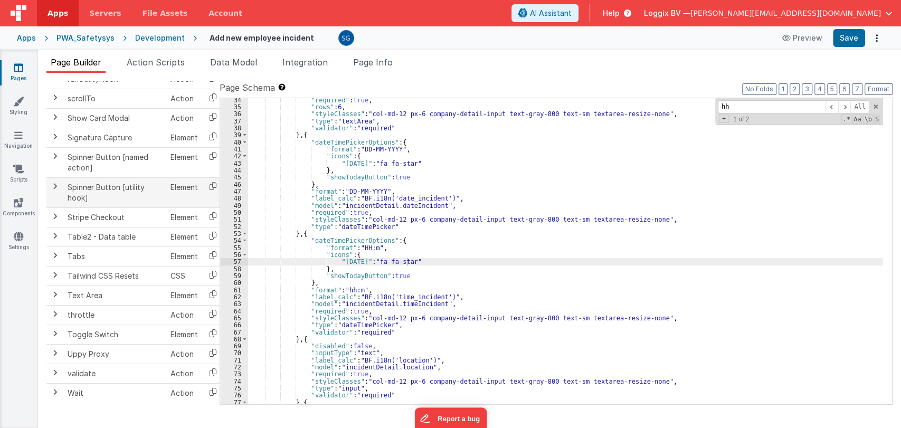
scroll to position [1381, 0]
click at [56, 256] on span at bounding box center [55, 255] width 8 height 8
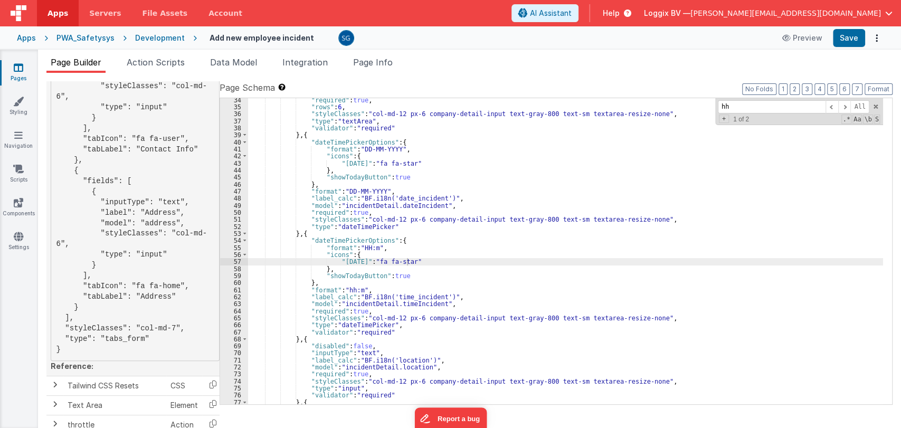
scroll to position [1810, 0]
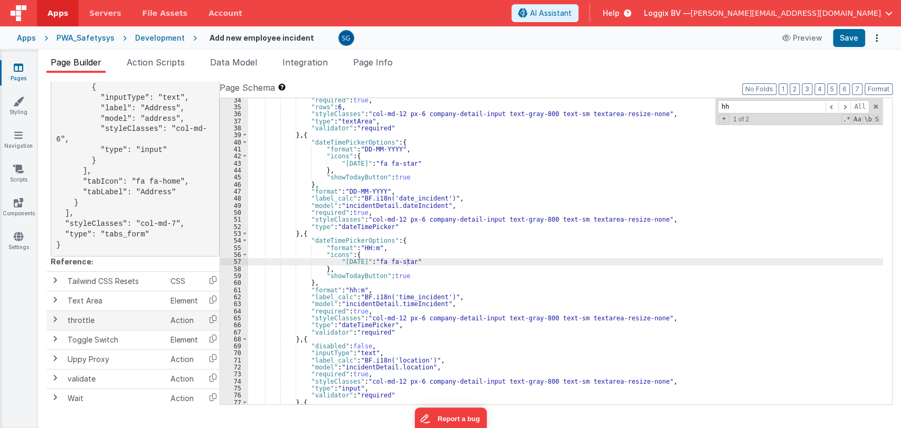
click at [56, 316] on span at bounding box center [55, 319] width 8 height 8
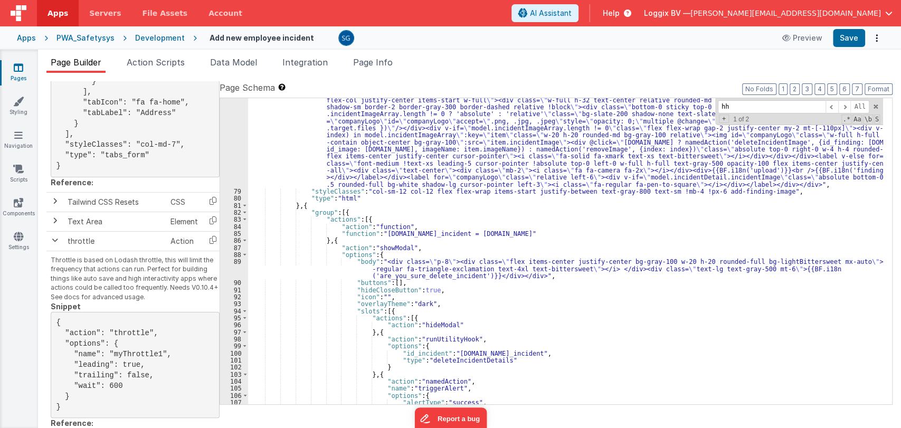
scroll to position [562, 0]
click at [248, 59] on span "Data Model" at bounding box center [233, 62] width 47 height 11
